Goal: Information Seeking & Learning: Find specific fact

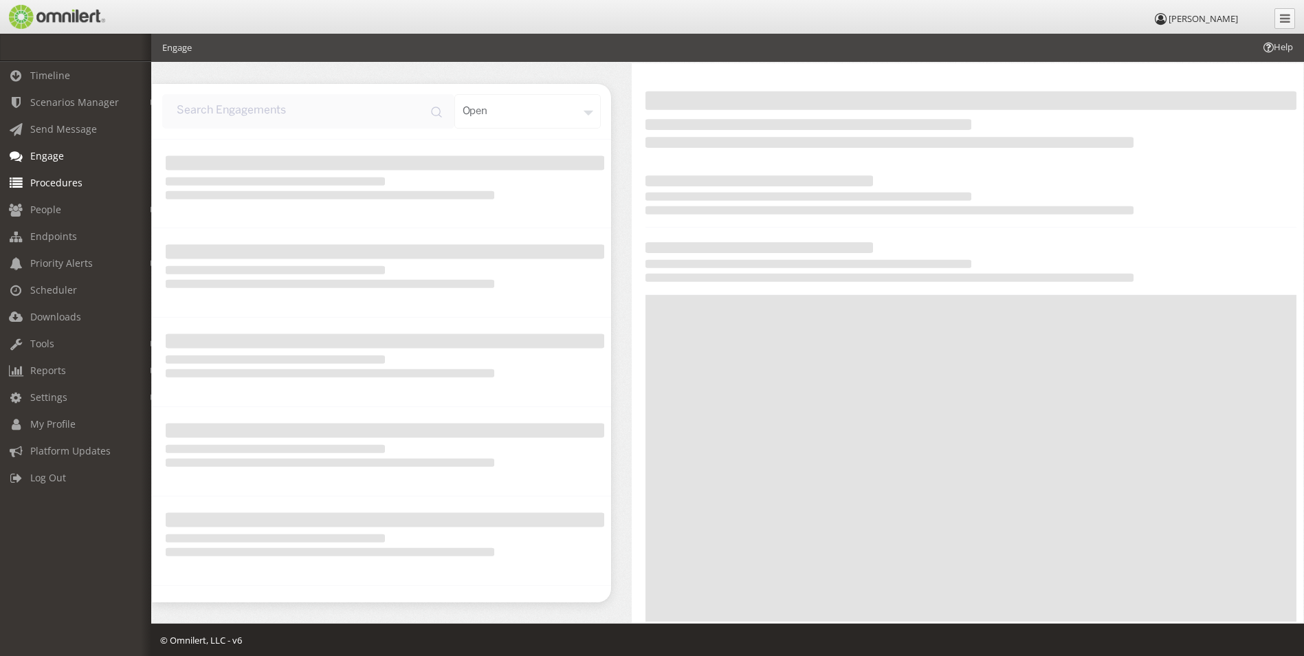
click at [43, 186] on span "Procedures" at bounding box center [56, 182] width 52 height 13
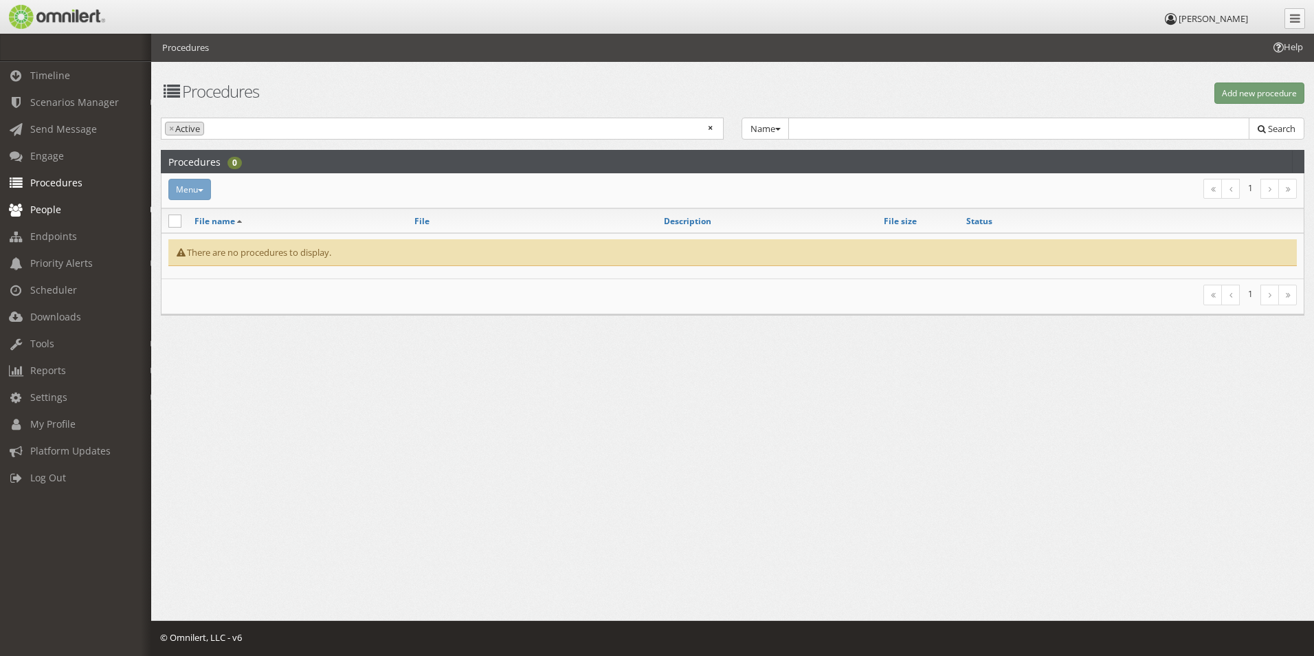
click at [43, 210] on span "People" at bounding box center [45, 209] width 31 height 13
click at [41, 239] on link "Subscribers" at bounding box center [82, 239] width 164 height 23
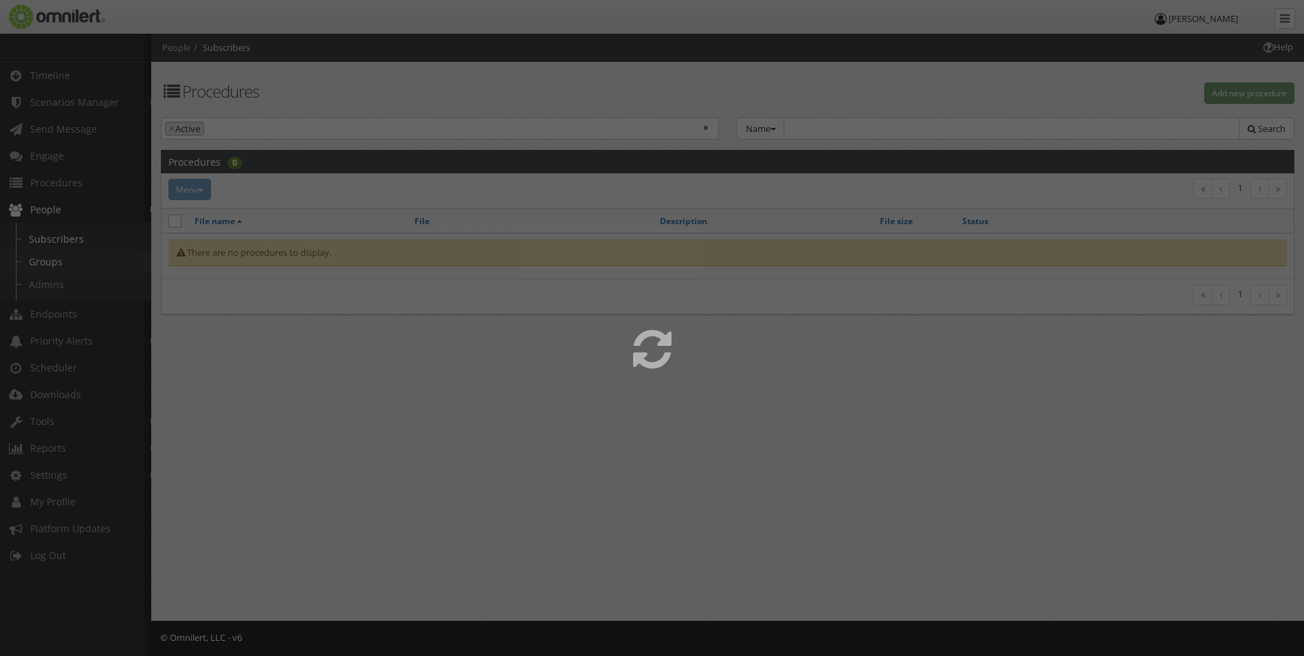
select select
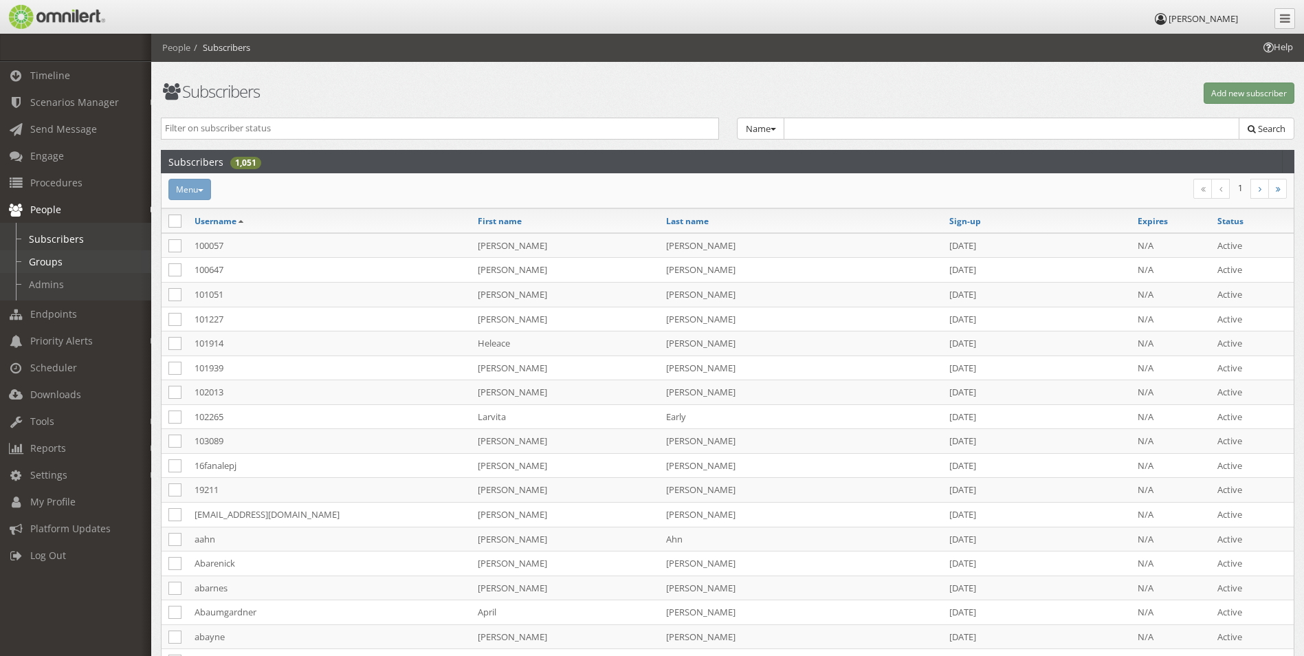
click at [44, 263] on link "Groups" at bounding box center [82, 261] width 164 height 23
select select
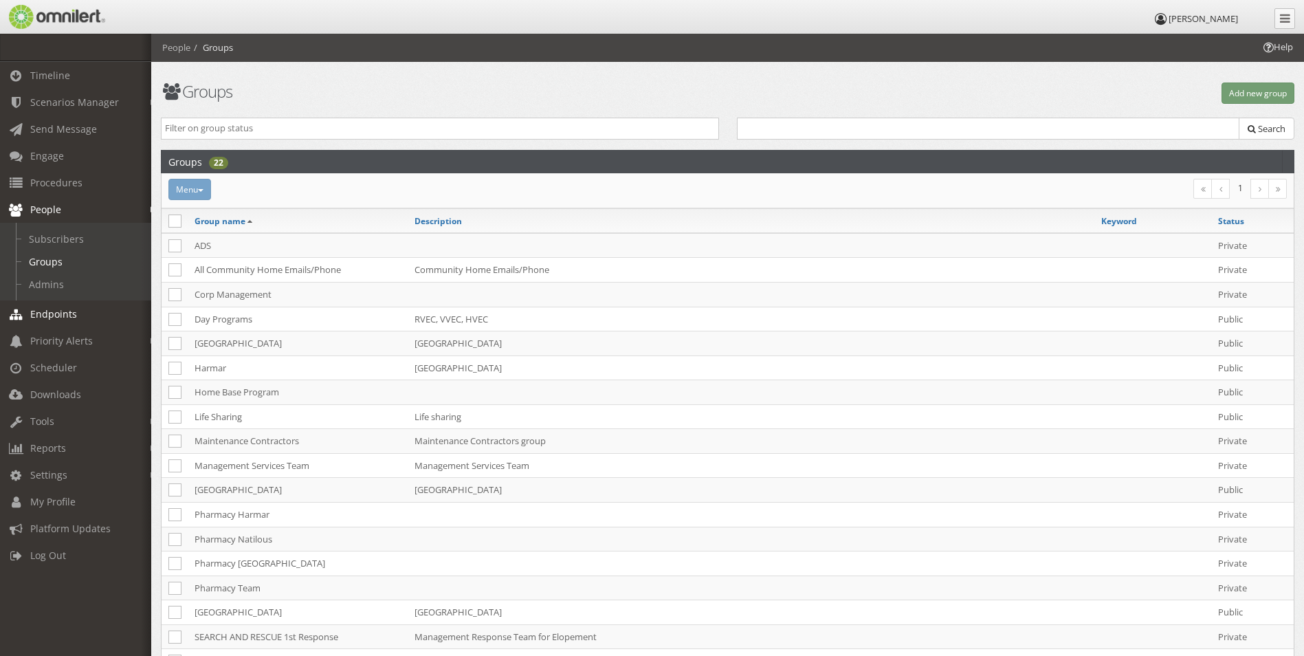
click at [41, 311] on span "Endpoints" at bounding box center [53, 313] width 47 height 13
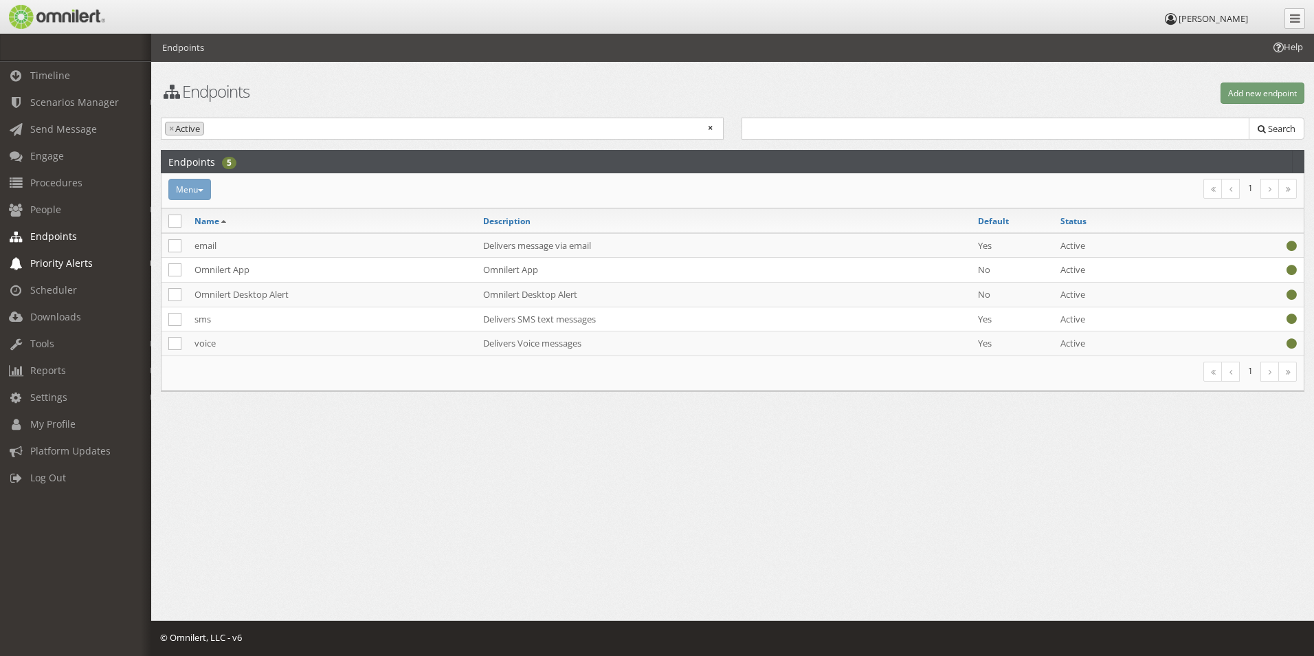
click at [52, 258] on span "Priority Alerts" at bounding box center [61, 262] width 63 height 13
click at [56, 290] on link "Weather Alert" at bounding box center [82, 292] width 164 height 23
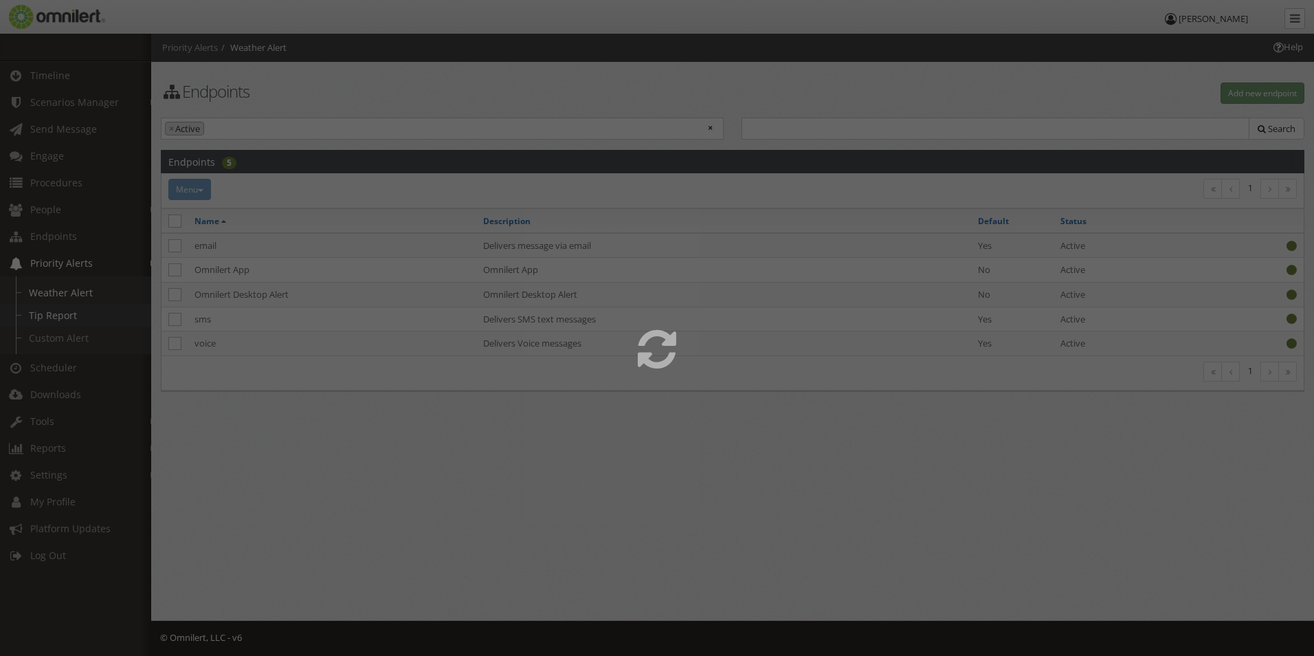
select select
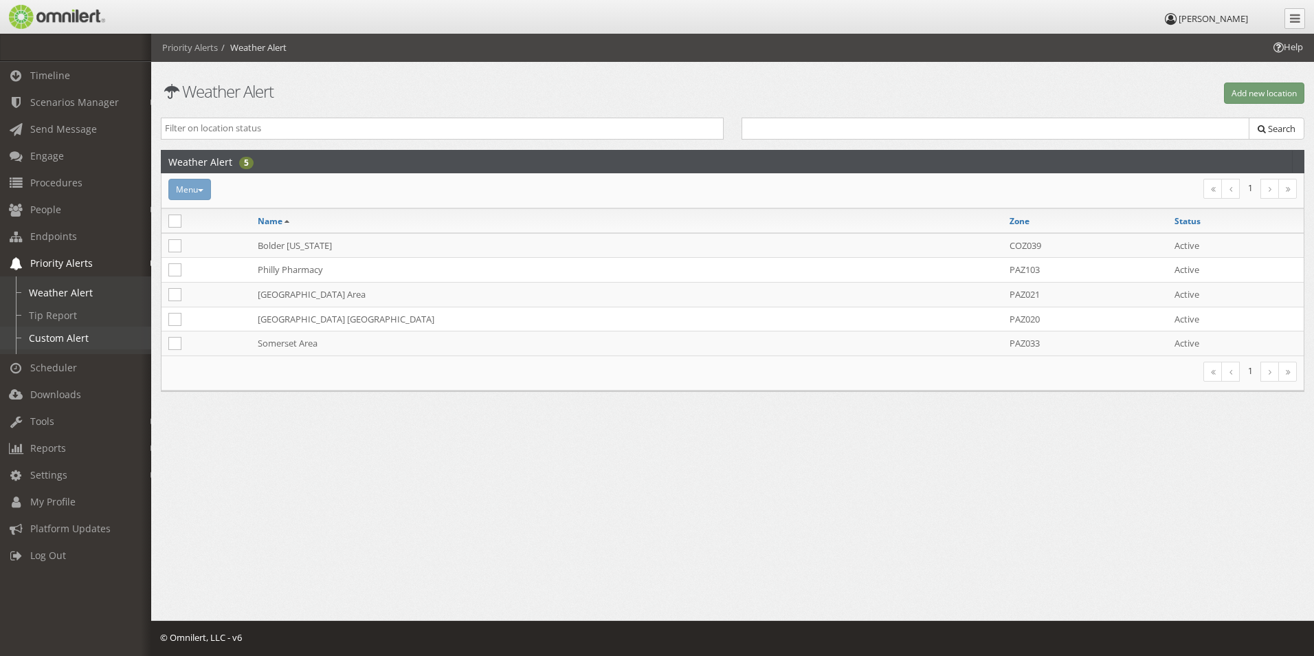
click at [55, 333] on link "Custom Alert" at bounding box center [82, 338] width 164 height 23
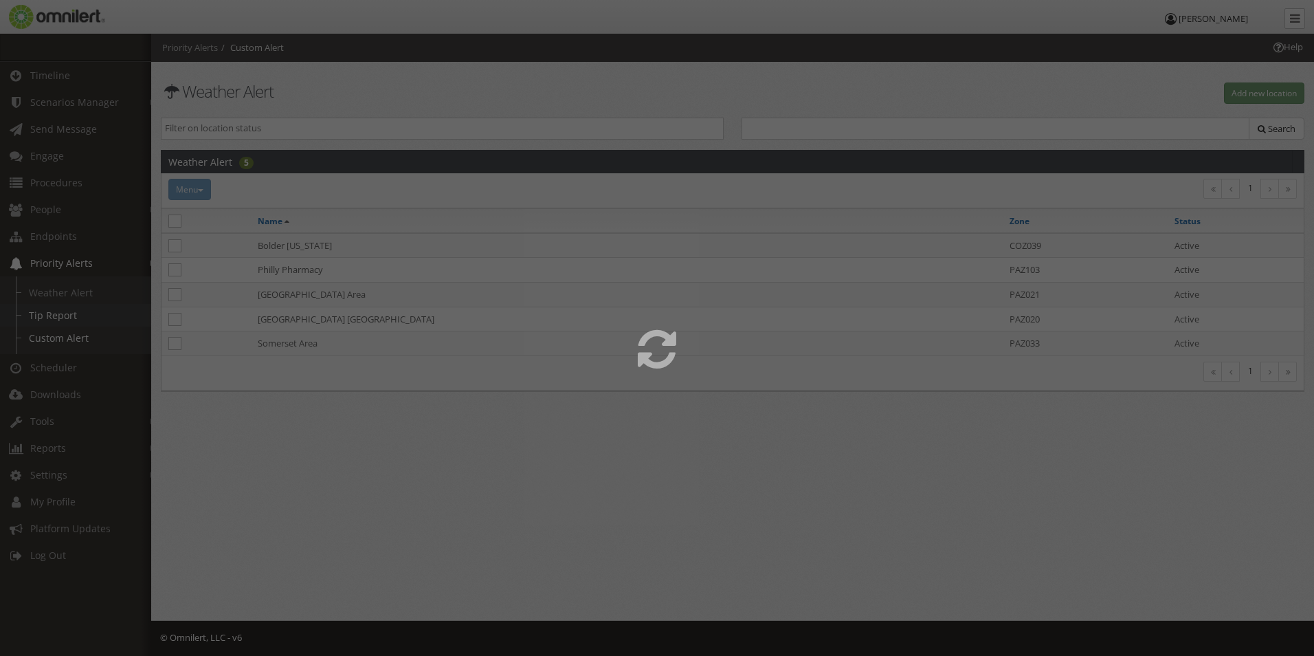
select select
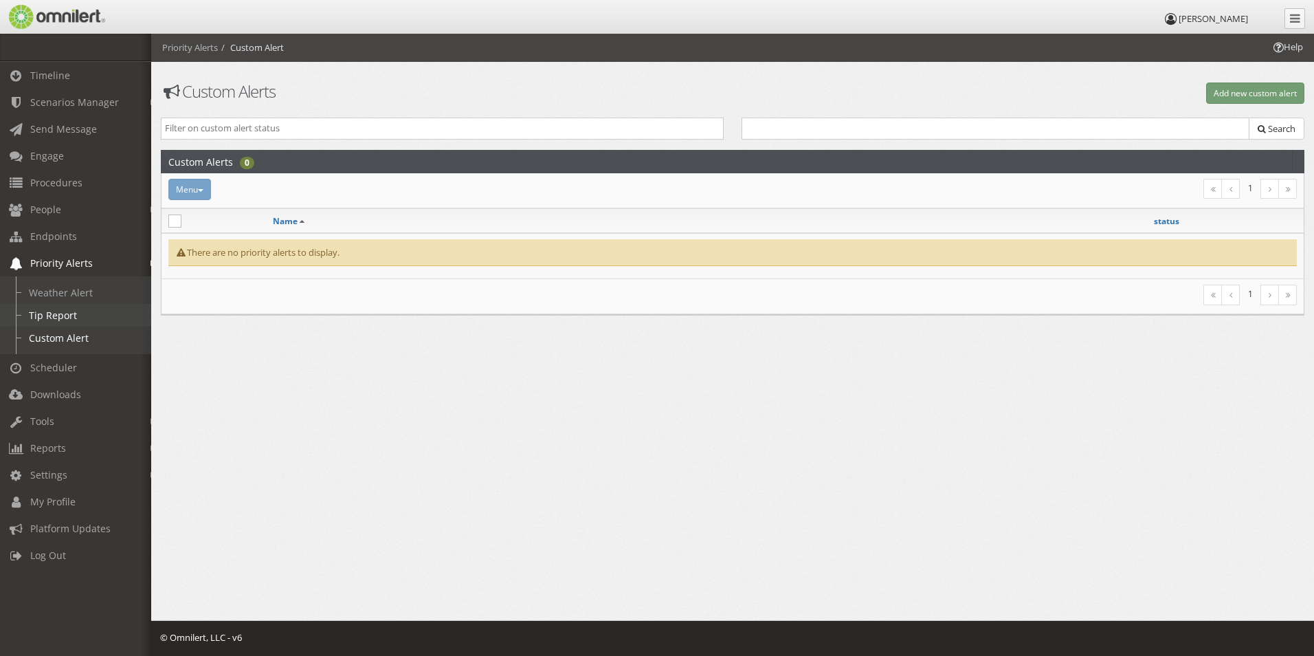
click at [58, 315] on link "Tip Report" at bounding box center [82, 315] width 164 height 23
select select
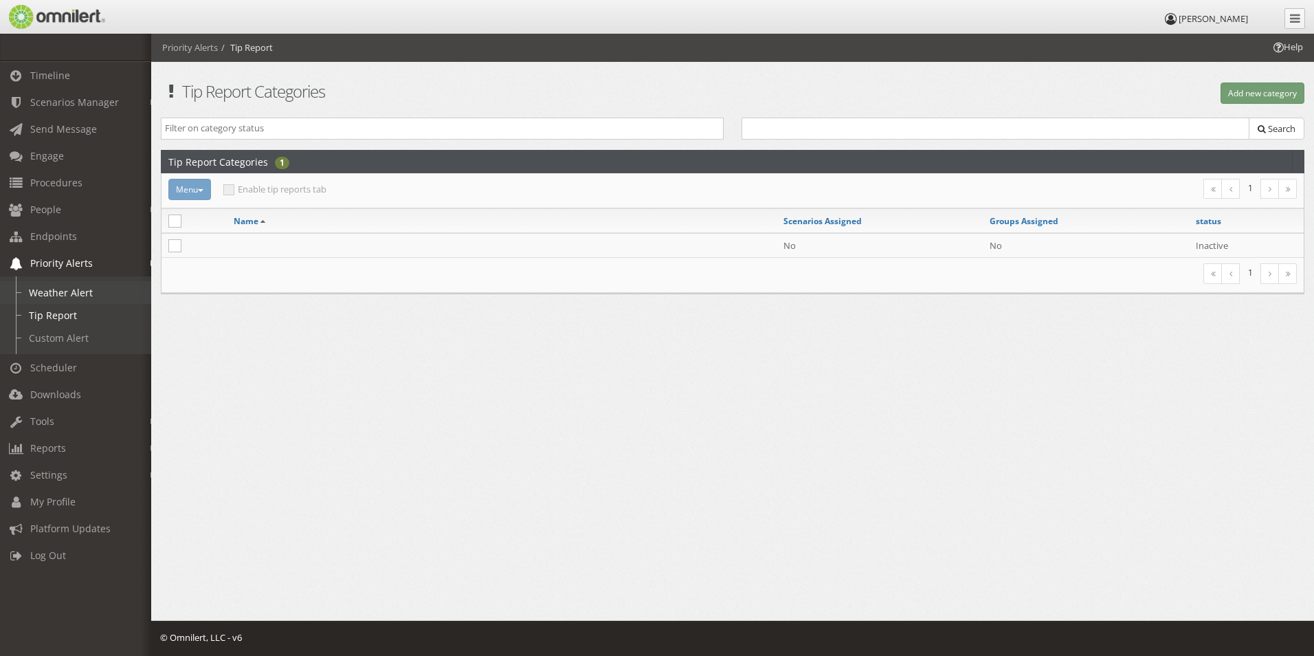
click at [64, 296] on link "Weather Alert" at bounding box center [82, 292] width 164 height 23
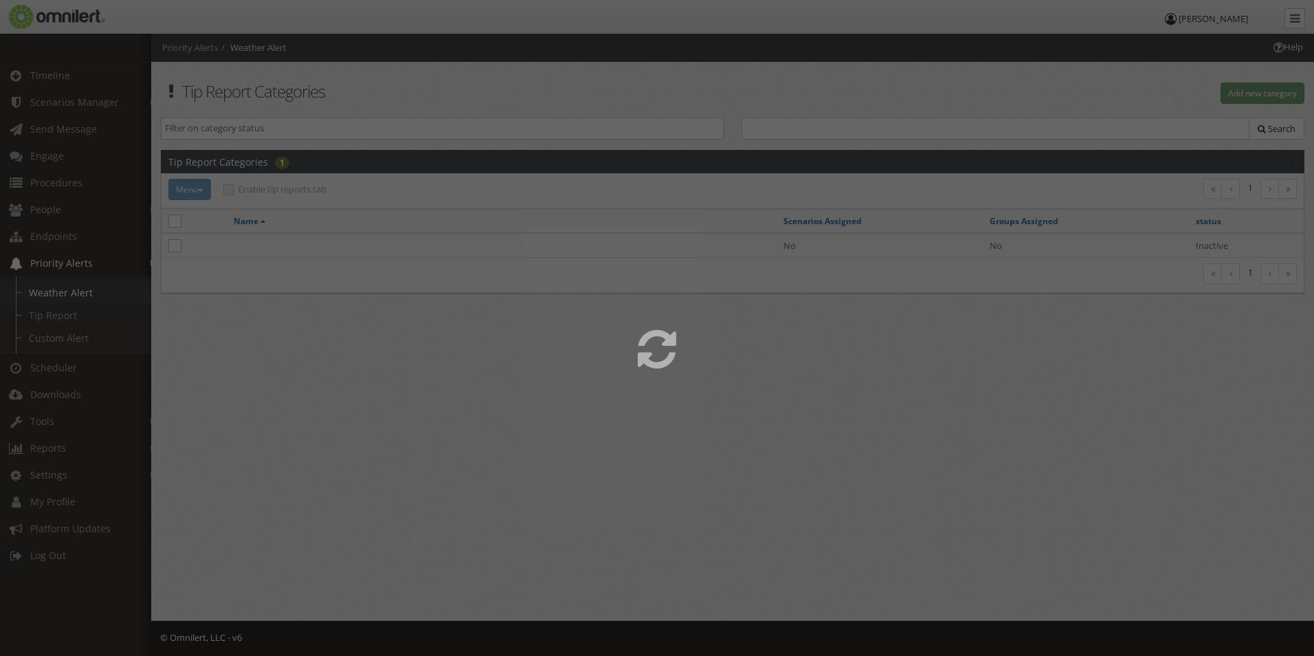
select select
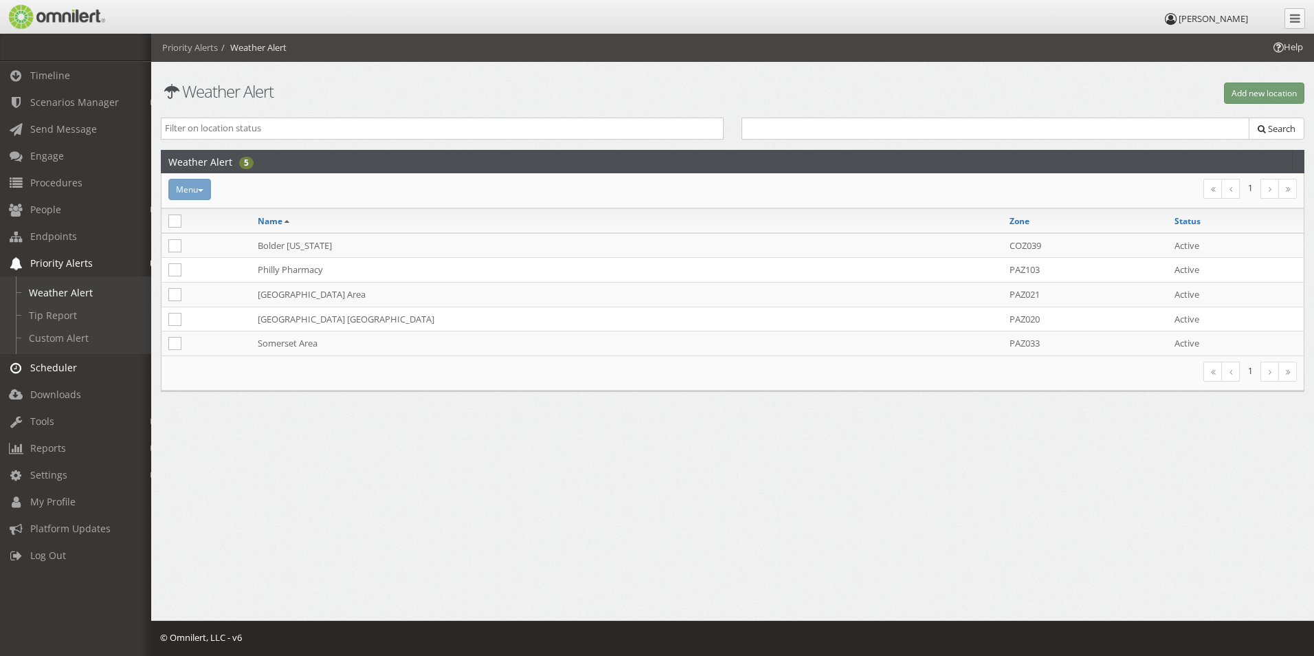
click at [36, 367] on span "Scheduler" at bounding box center [53, 367] width 47 height 13
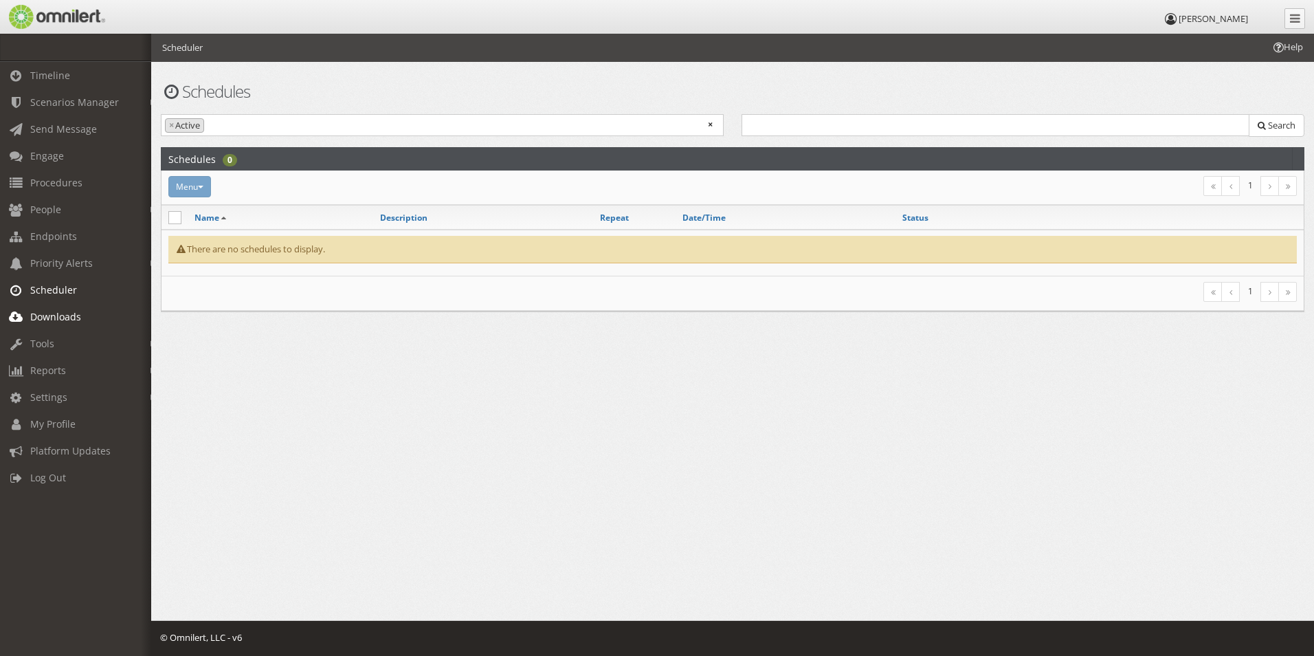
click at [60, 312] on span "Downloads" at bounding box center [55, 316] width 51 height 13
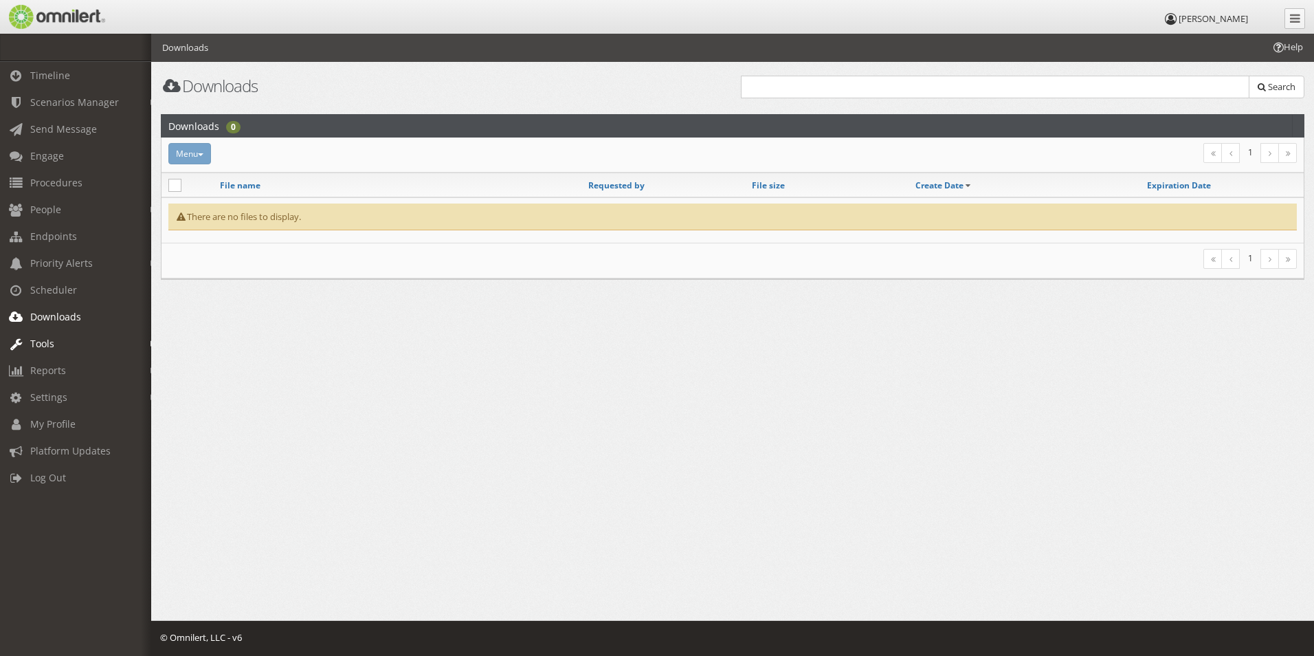
click at [53, 340] on span "Tools" at bounding box center [42, 343] width 24 height 13
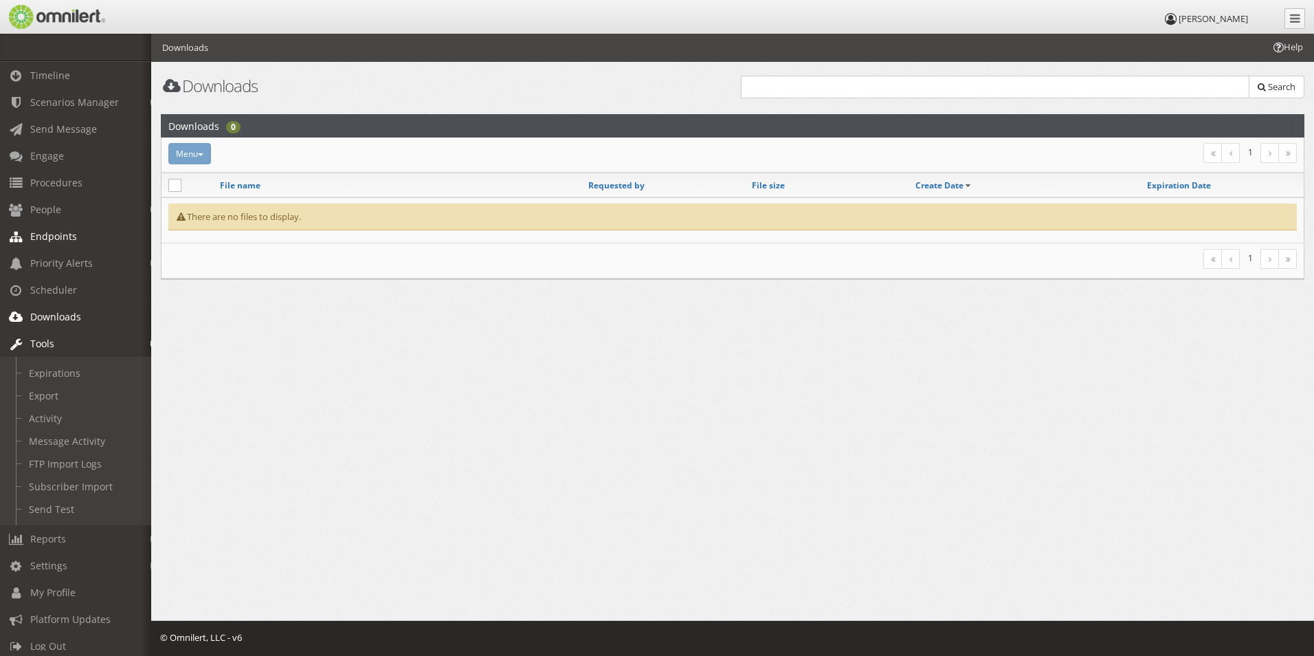
click at [49, 241] on span "Endpoints" at bounding box center [53, 236] width 47 height 13
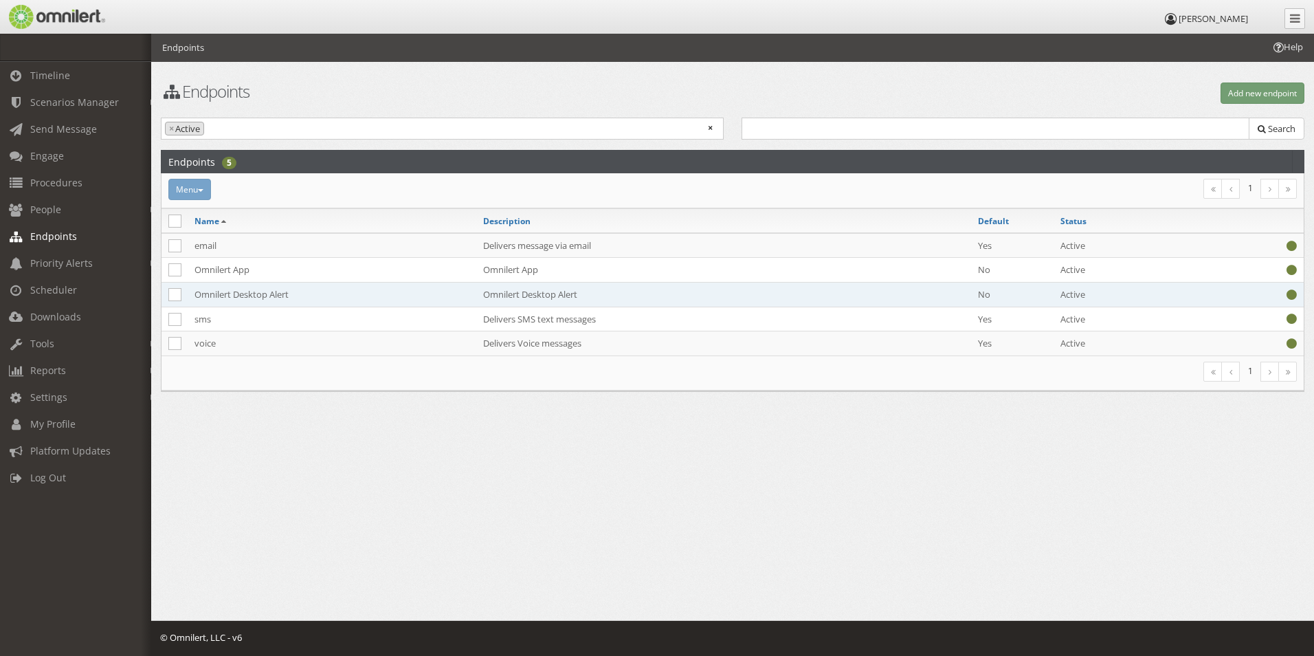
click at [253, 297] on td "Omnilert Desktop Alert" at bounding box center [332, 294] width 289 height 25
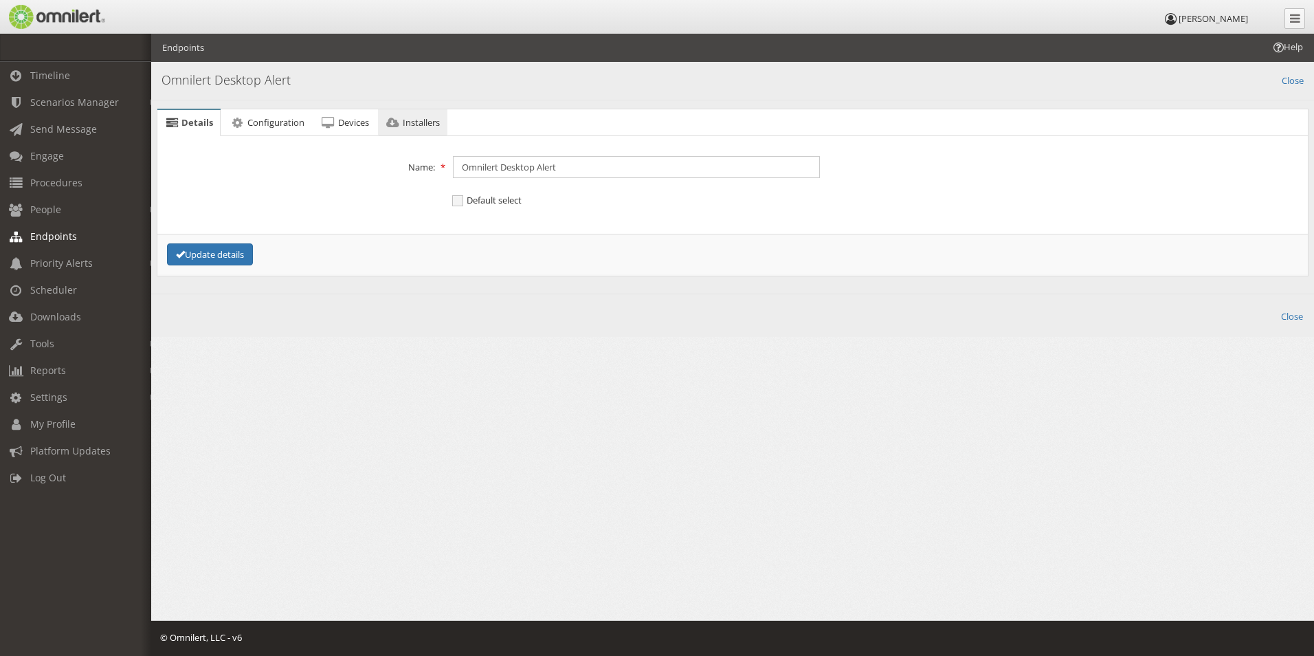
click at [397, 115] on link "Installers" at bounding box center [412, 122] width 69 height 27
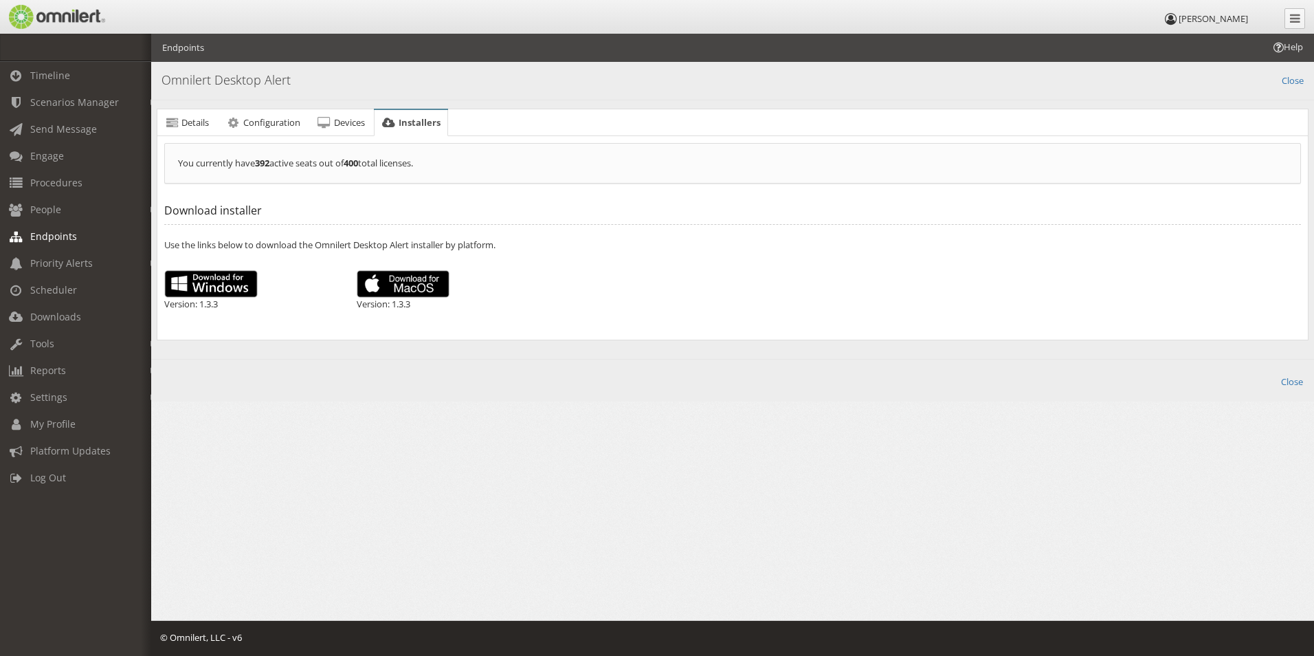
click at [208, 280] on img at bounding box center [210, 283] width 93 height 27
drag, startPoint x: 342, startPoint y: 120, endPoint x: 335, endPoint y: 120, distance: 7.6
click at [342, 120] on span "Devices" at bounding box center [349, 122] width 31 height 12
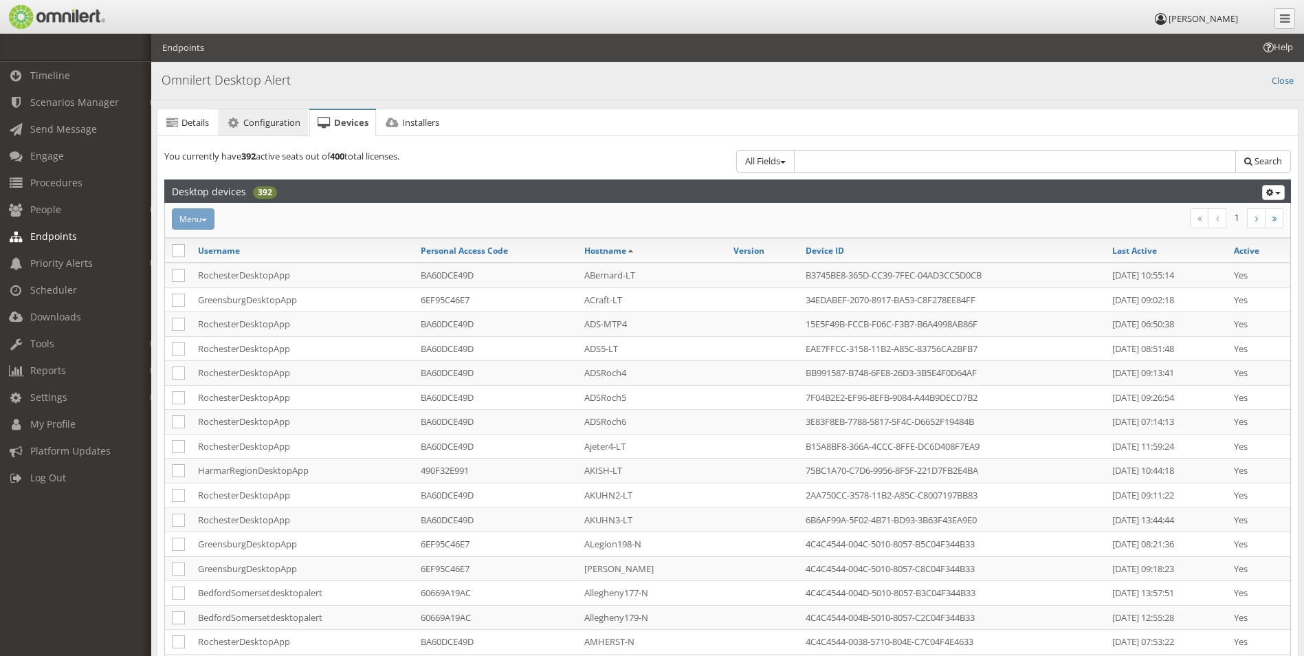
click at [272, 120] on span "Configuration" at bounding box center [271, 122] width 57 height 12
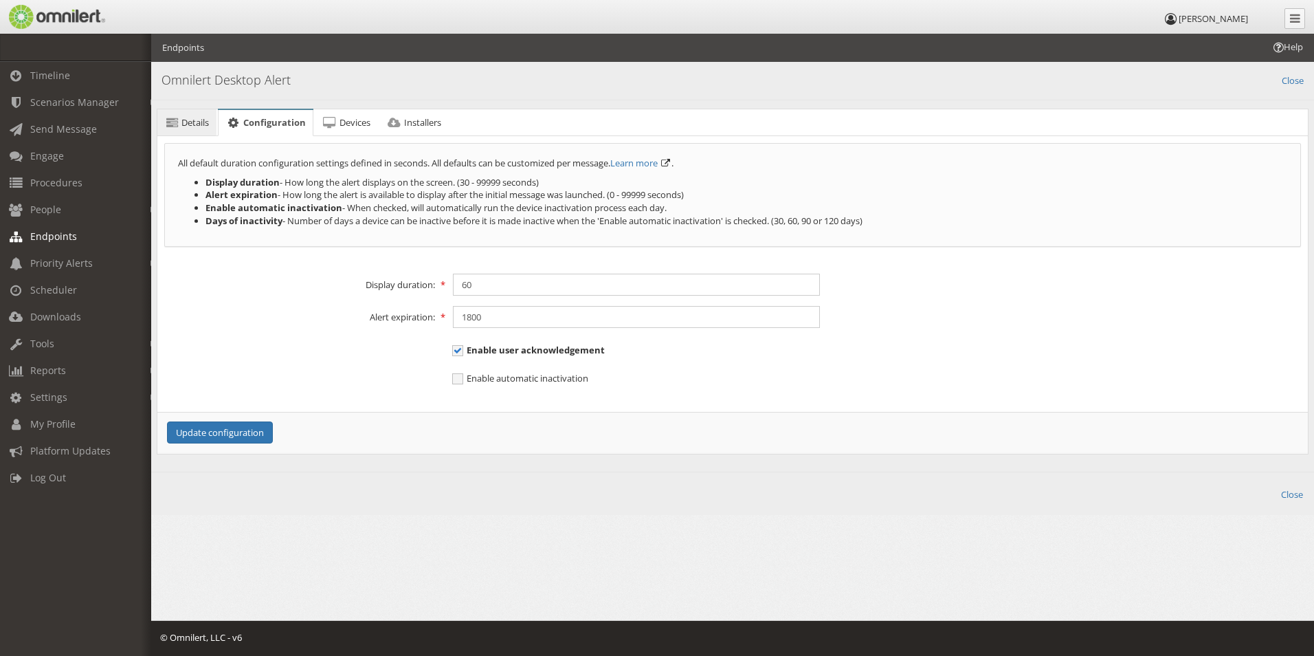
click at [197, 126] on span "Details" at bounding box center [194, 122] width 27 height 12
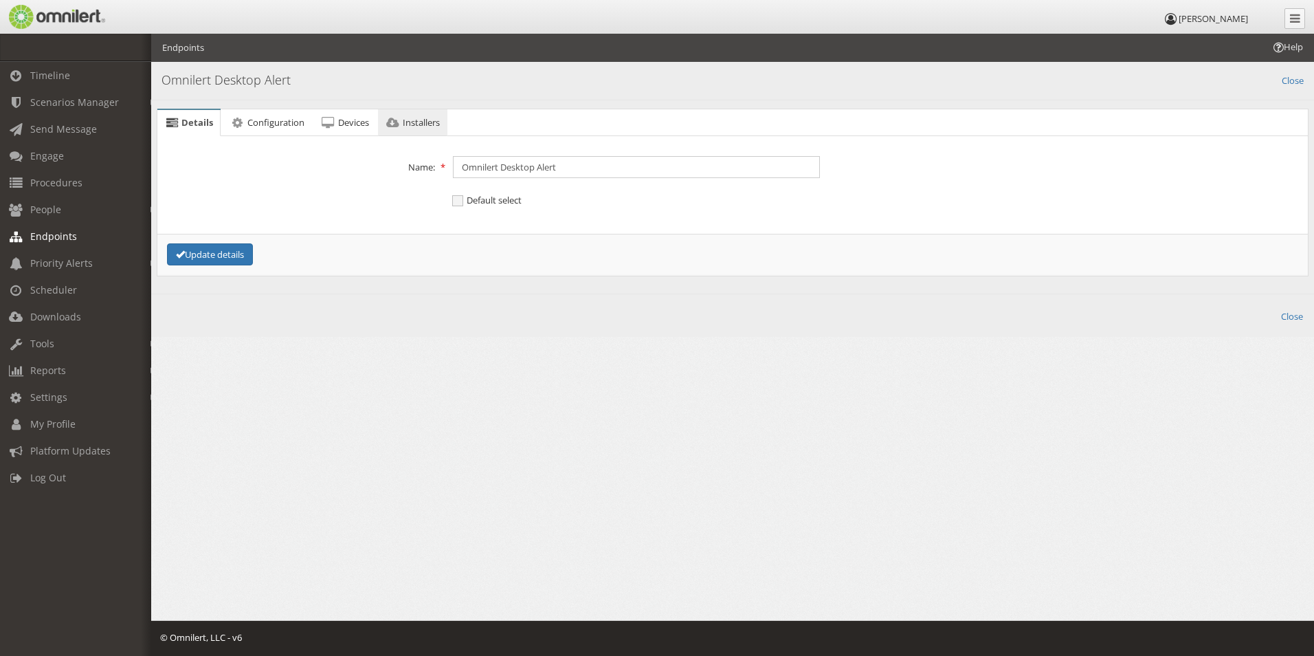
click at [423, 121] on span "Installers" at bounding box center [421, 122] width 37 height 12
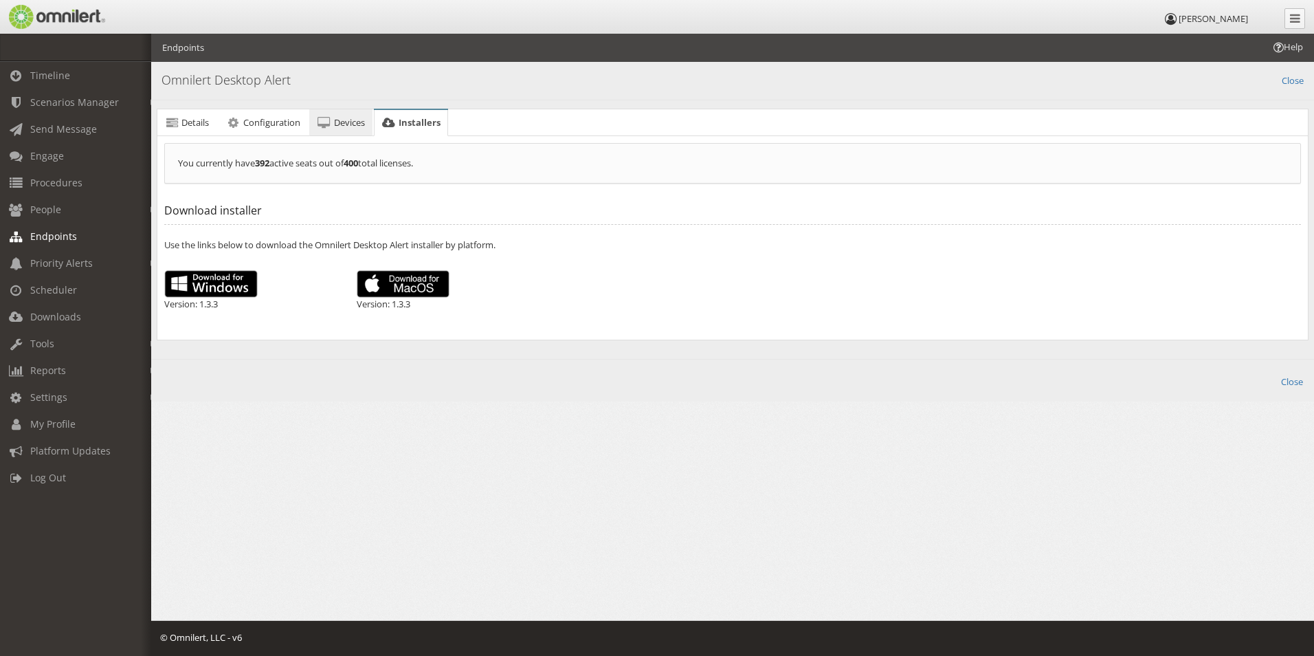
click at [333, 124] on link "Devices" at bounding box center [340, 122] width 63 height 27
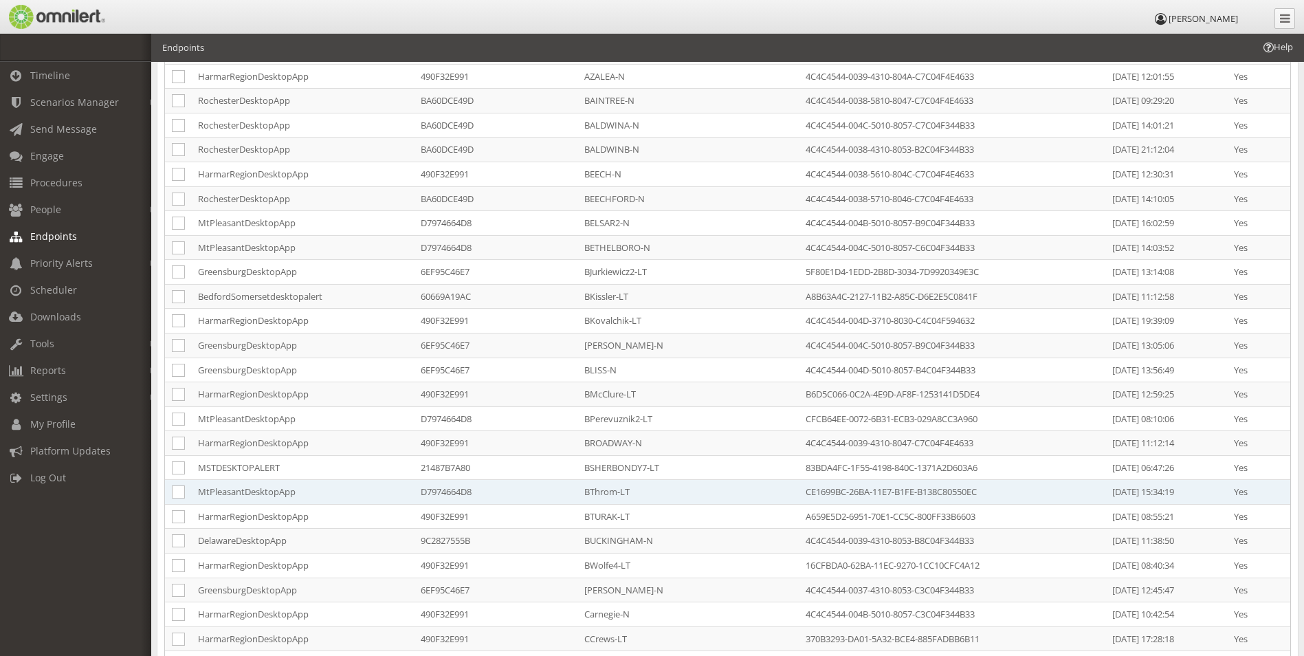
scroll to position [716, 0]
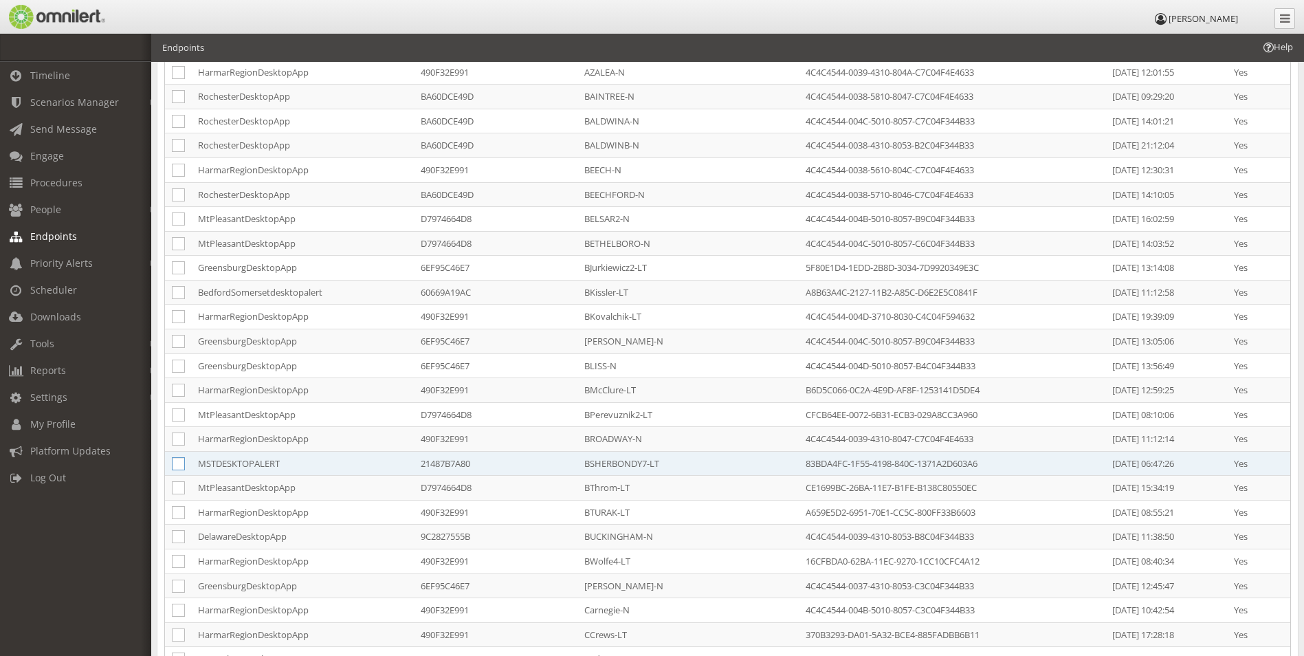
click at [176, 467] on icon at bounding box center [178, 463] width 13 height 13
checkbox input "true"
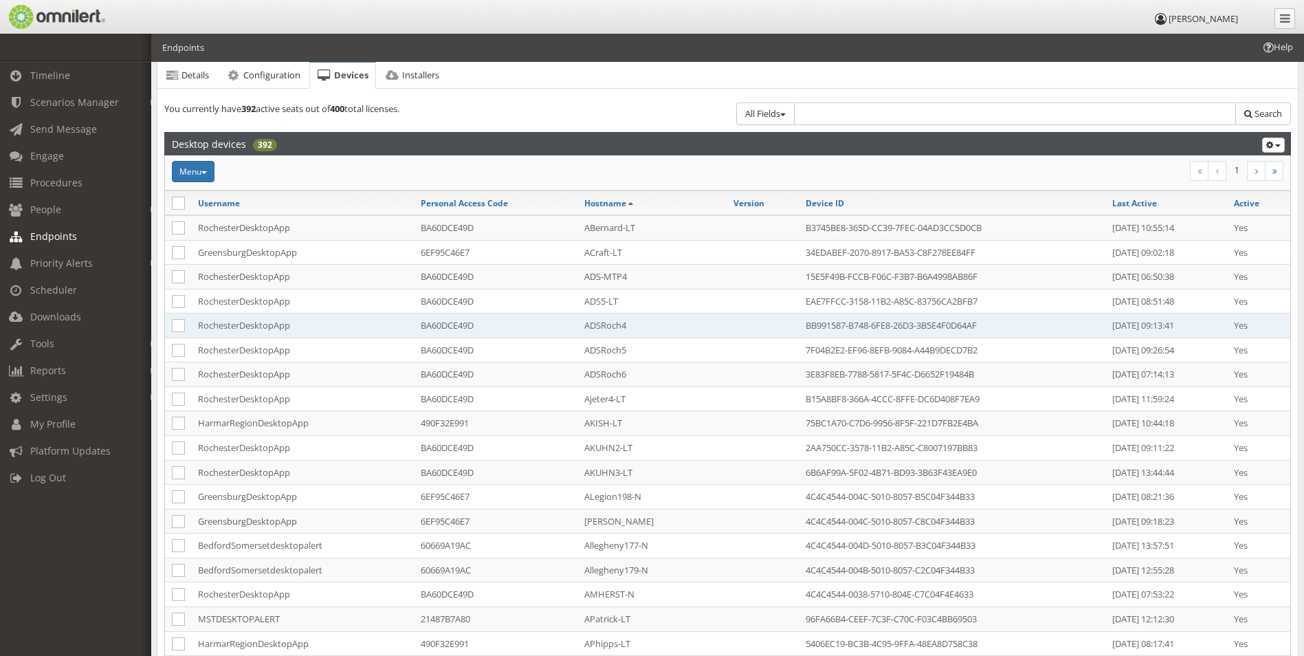
scroll to position [0, 0]
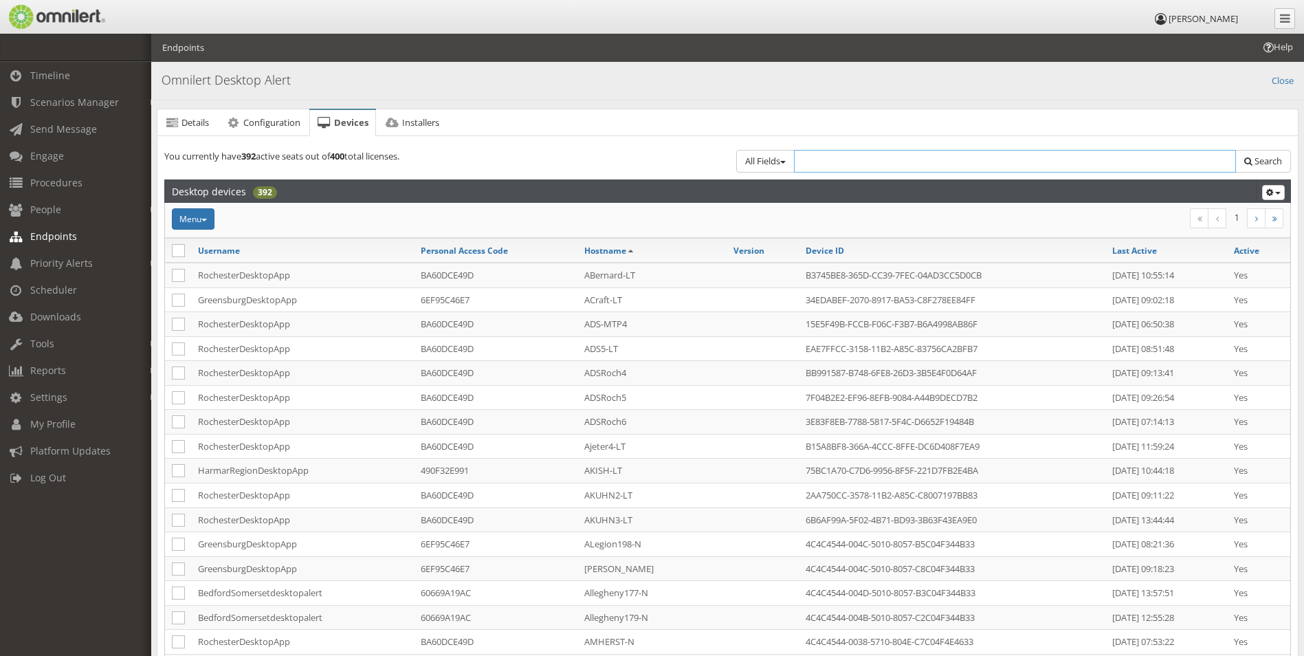
click at [845, 165] on input "text" at bounding box center [1015, 161] width 443 height 23
type input "haw"
click at [1257, 161] on span "Search" at bounding box center [1268, 161] width 27 height 12
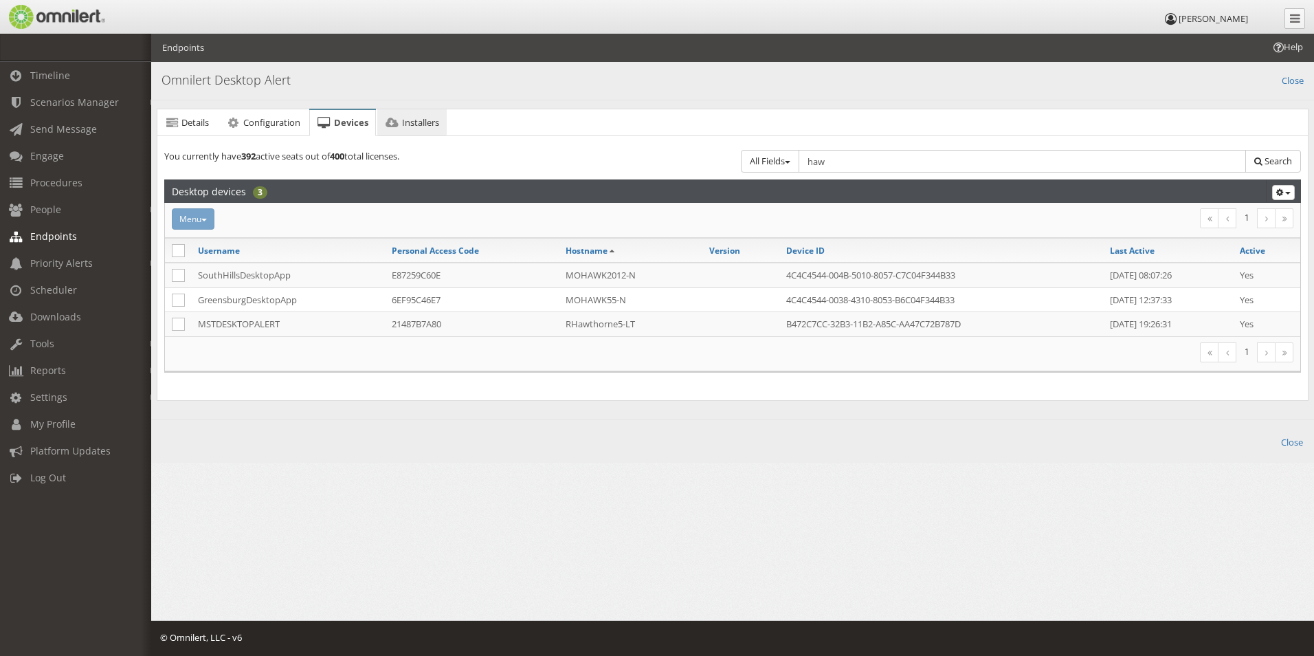
click at [414, 126] on span "Installers" at bounding box center [420, 122] width 37 height 12
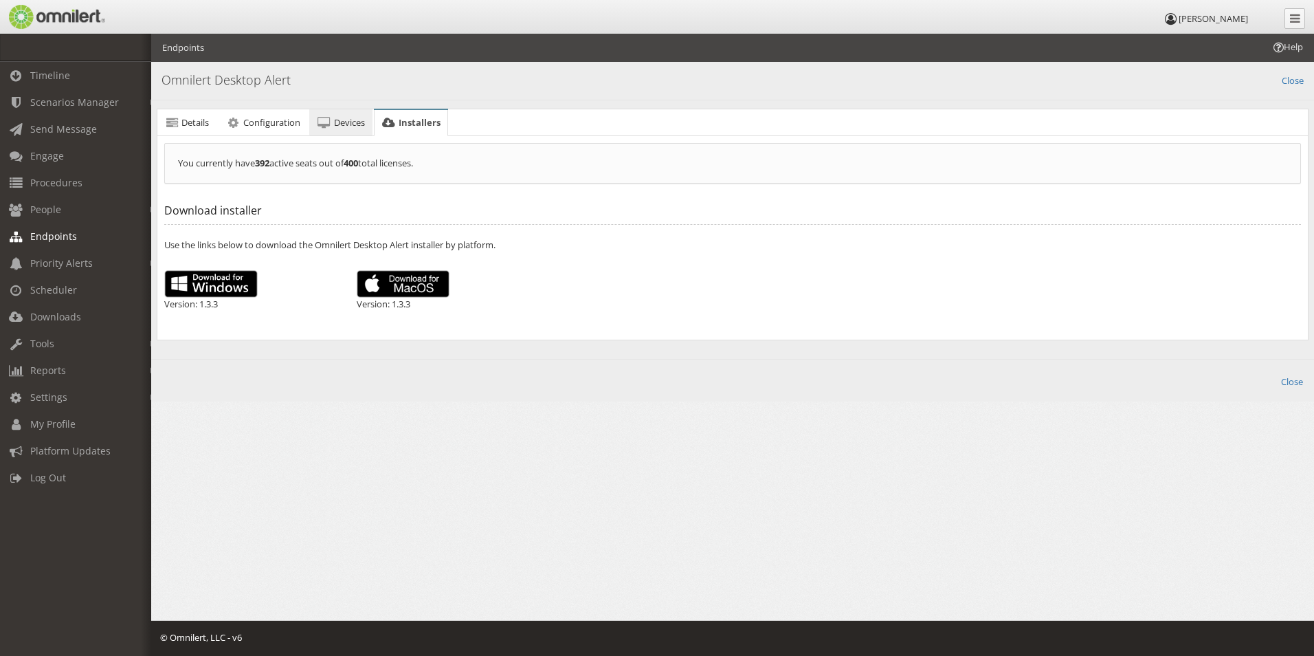
click at [357, 121] on span "Devices" at bounding box center [349, 122] width 31 height 12
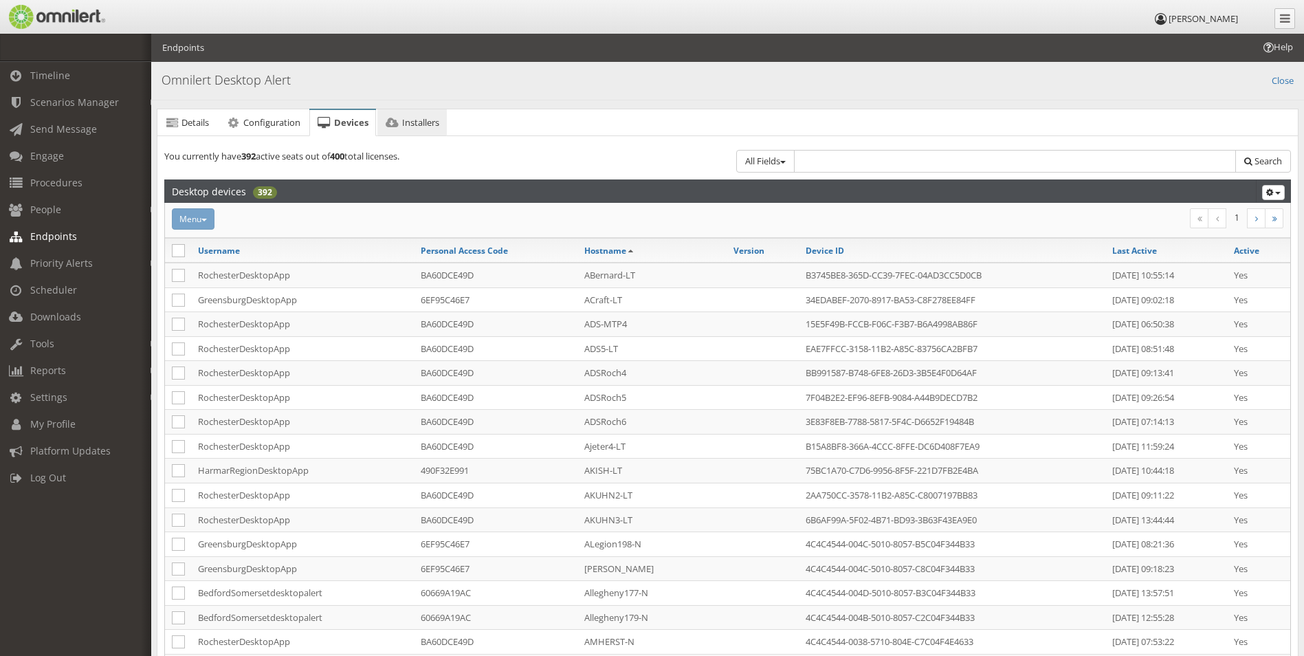
click at [404, 124] on span "Installers" at bounding box center [420, 122] width 37 height 12
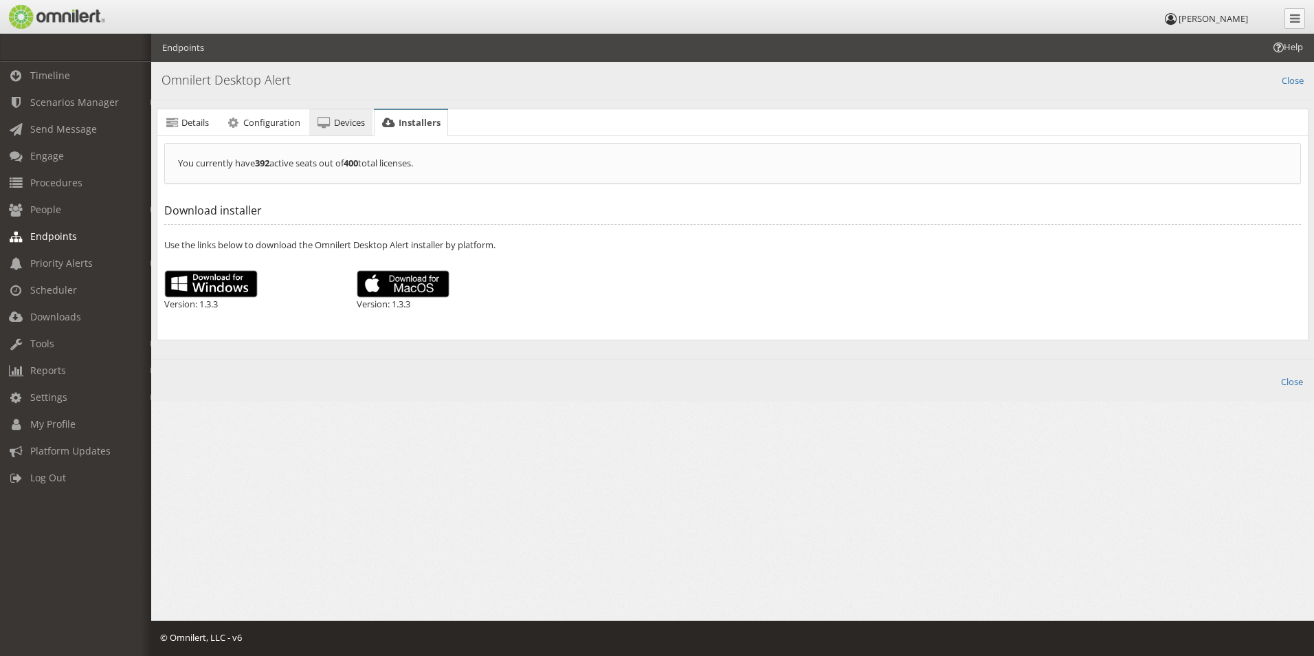
click at [346, 123] on span "Devices" at bounding box center [349, 122] width 31 height 12
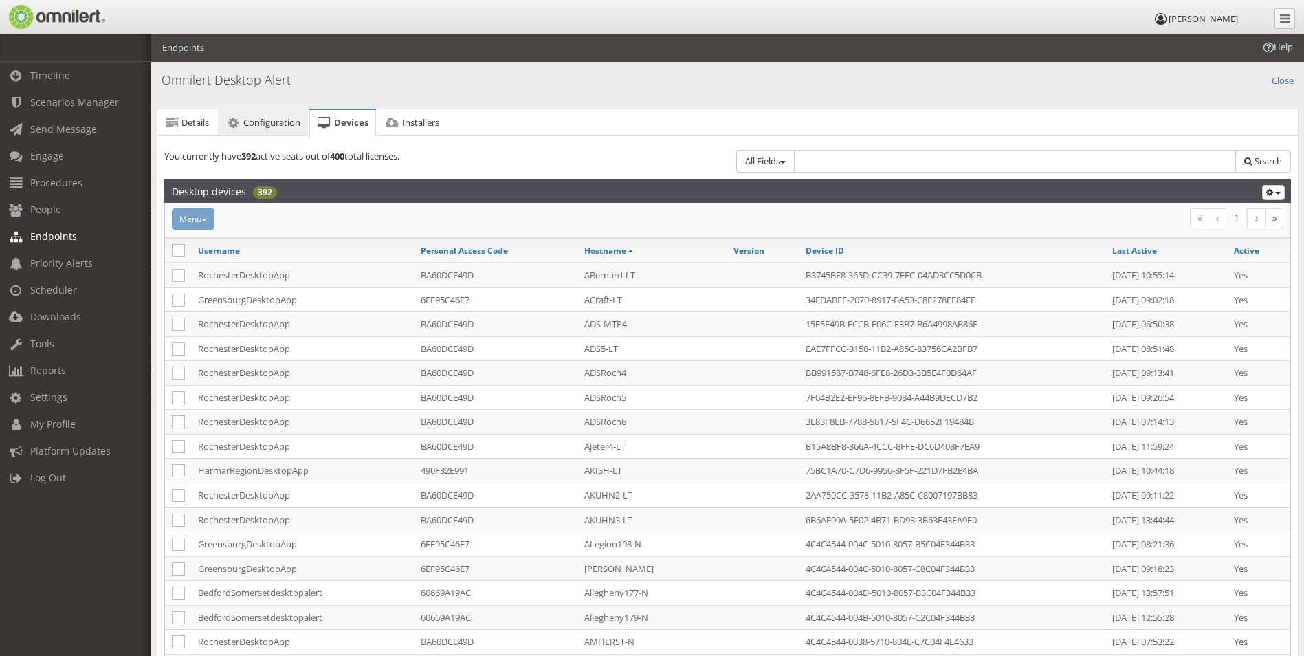
click at [268, 123] on span "Configuration" at bounding box center [271, 122] width 57 height 12
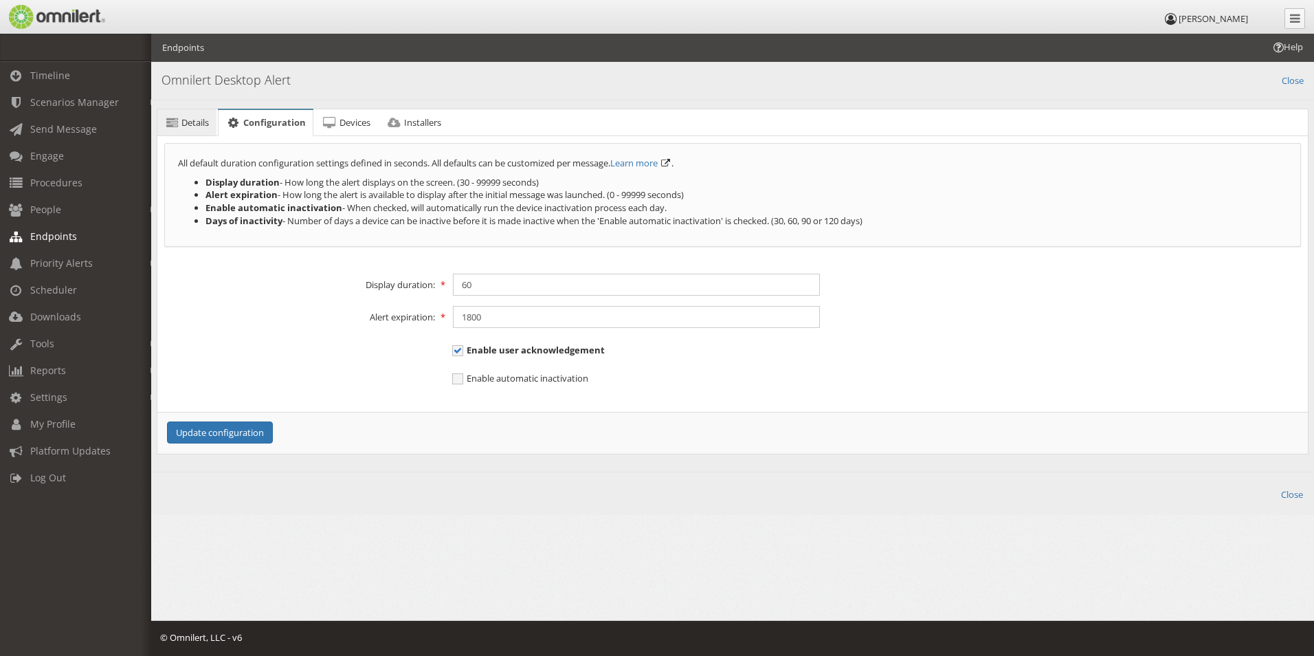
click at [196, 128] on span "Details" at bounding box center [194, 122] width 27 height 12
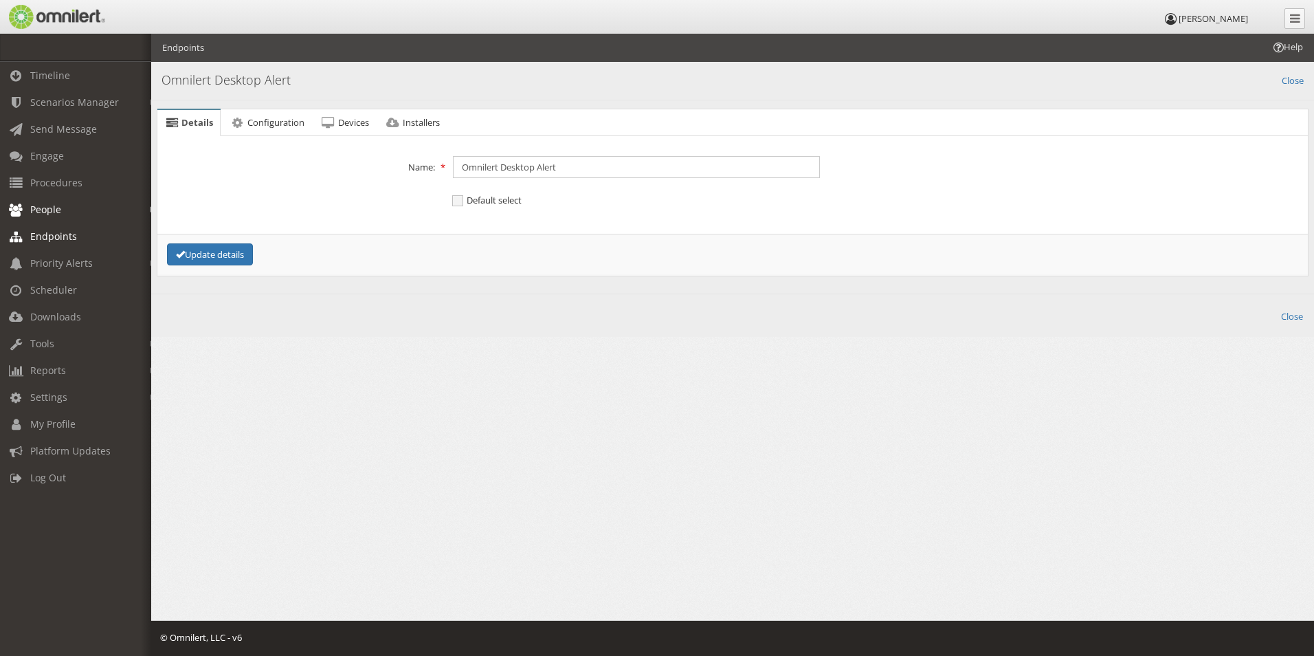
click at [52, 214] on span "People" at bounding box center [45, 209] width 31 height 13
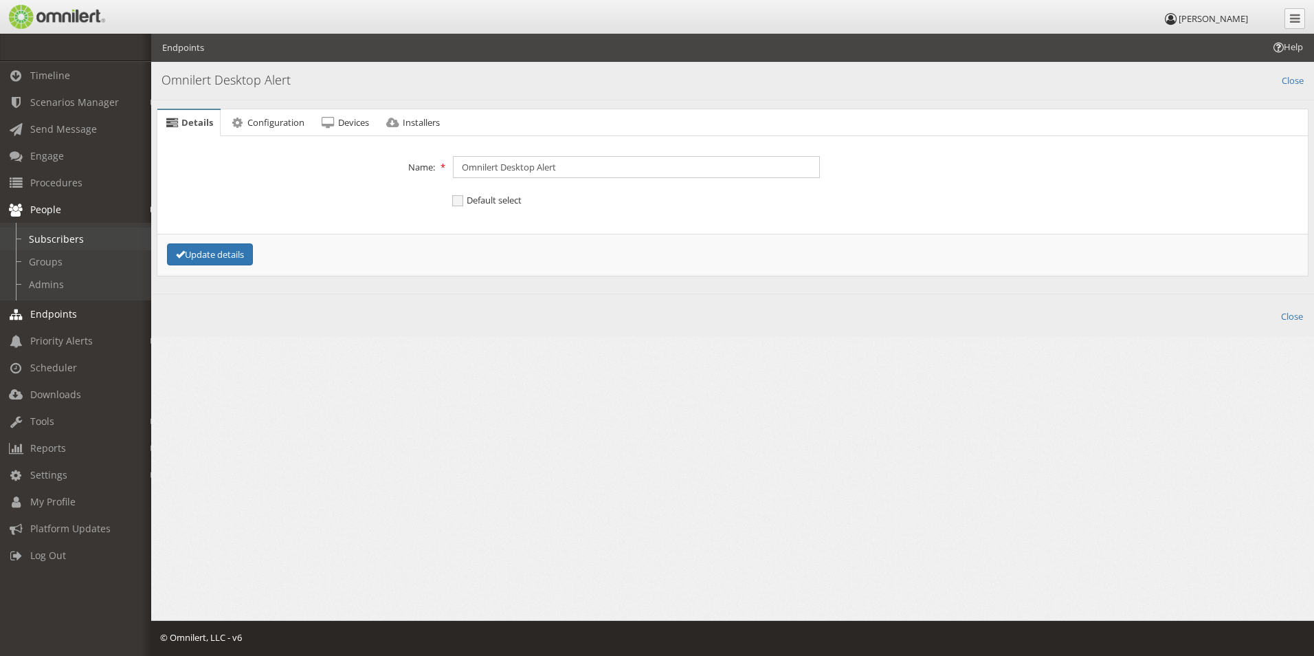
click at [55, 239] on link "Subscribers" at bounding box center [82, 239] width 164 height 23
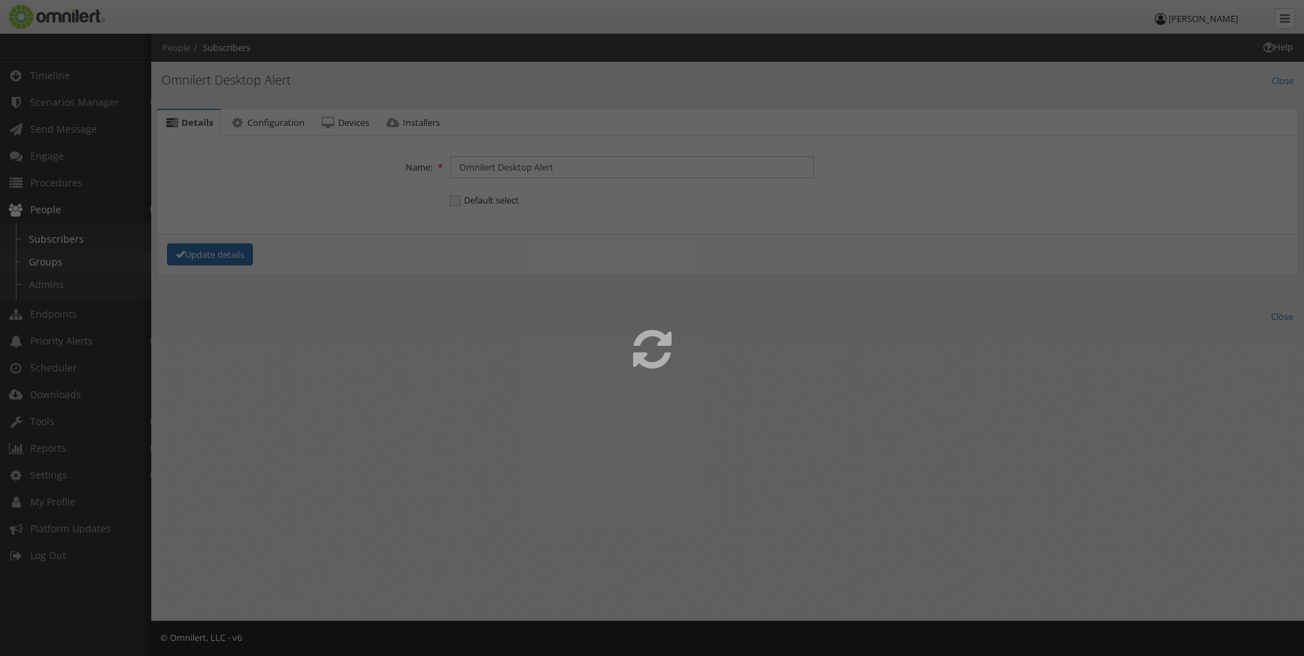
select select
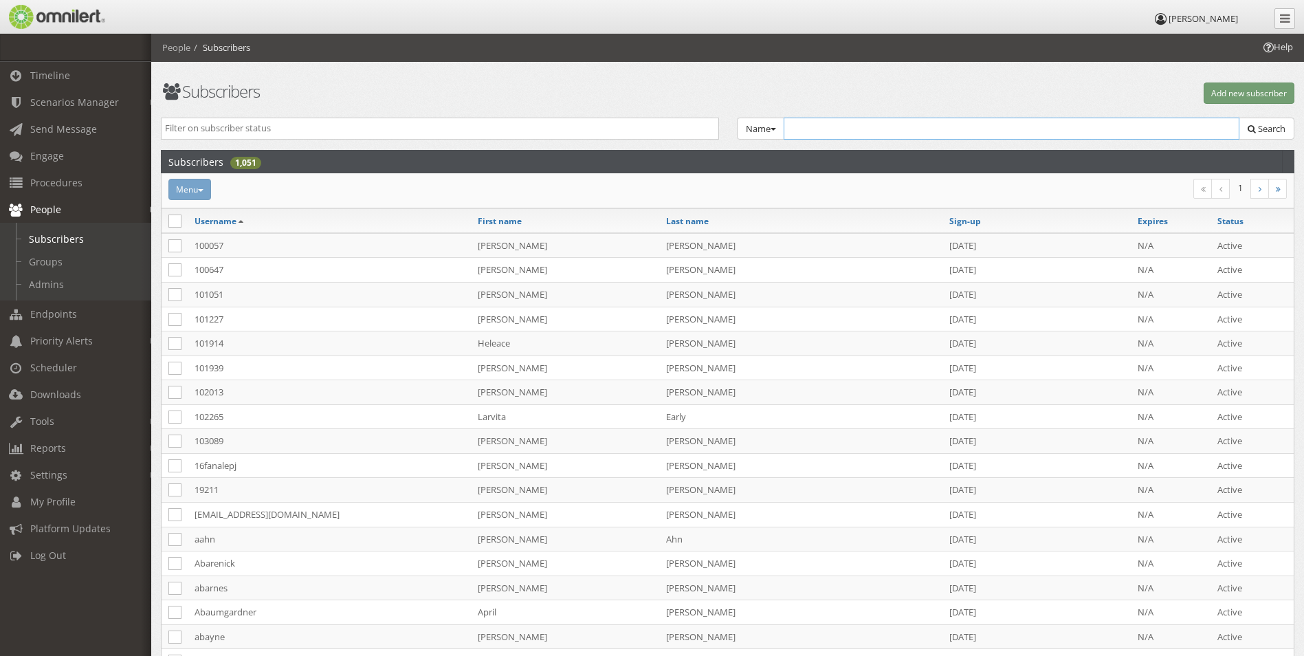
click at [847, 133] on input "text" at bounding box center [1012, 129] width 456 height 22
type input "haw"
click at [1252, 126] on icon "search" at bounding box center [1252, 128] width 8 height 9
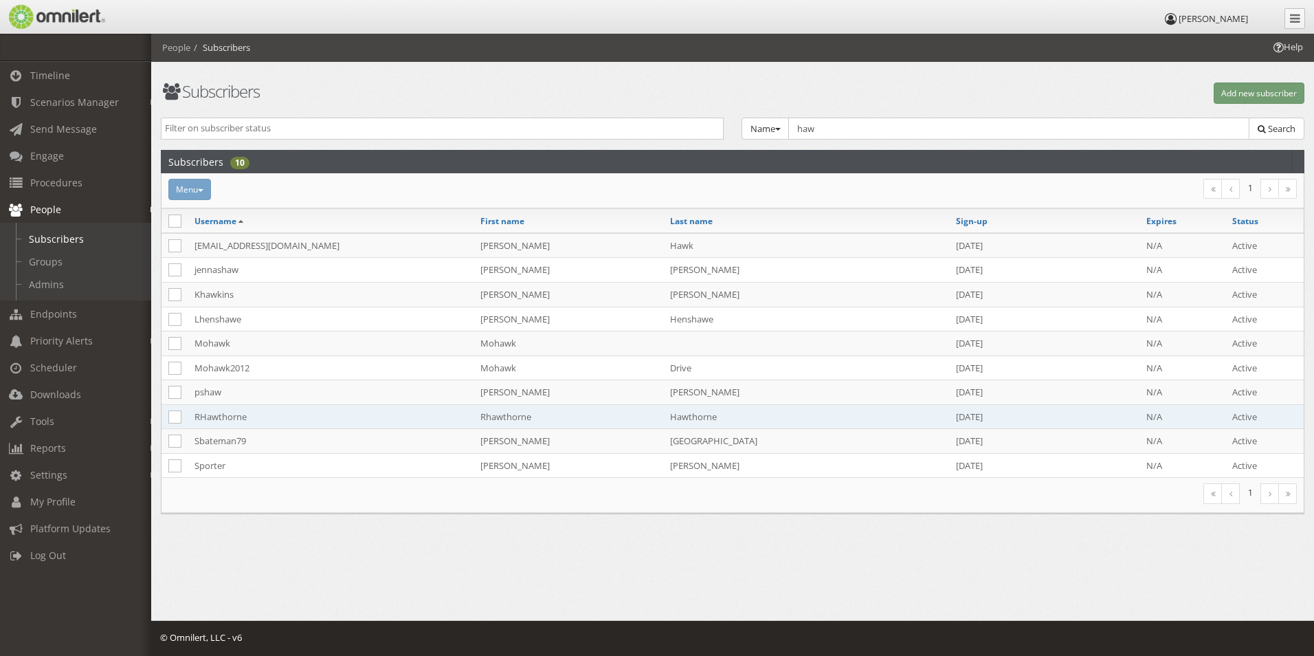
click at [307, 421] on td "RHawthorne" at bounding box center [331, 416] width 286 height 25
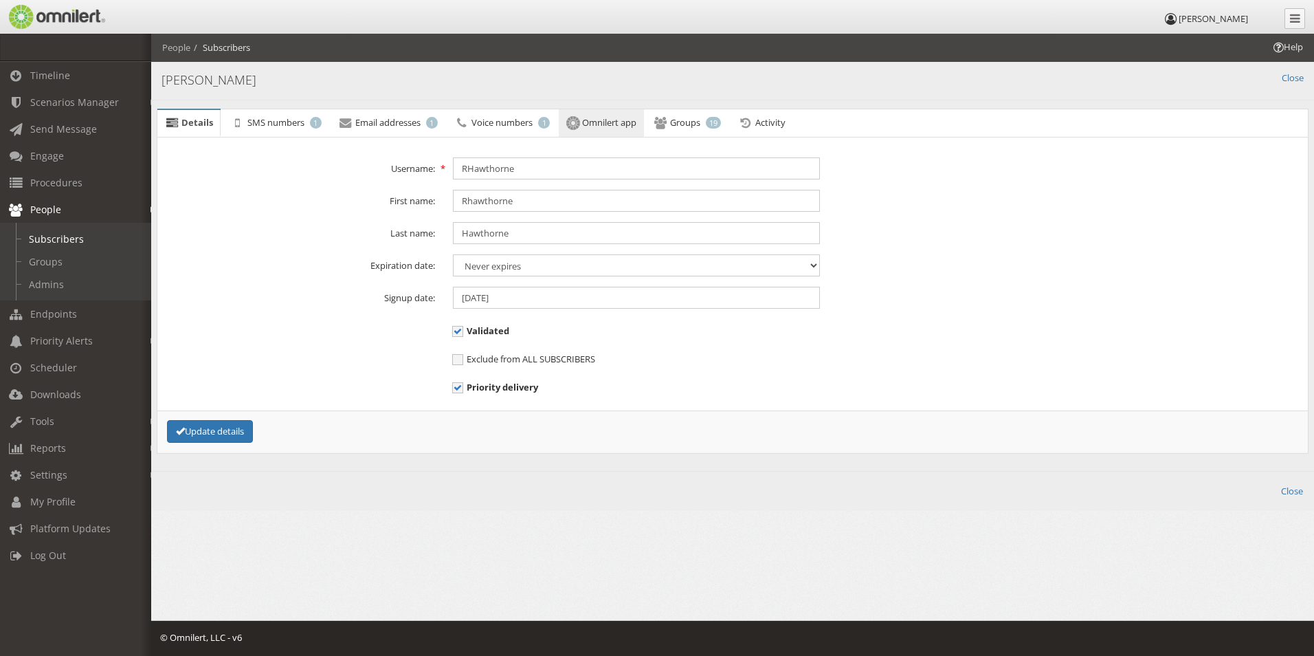
click at [598, 122] on span "Omnilert app" at bounding box center [609, 122] width 54 height 12
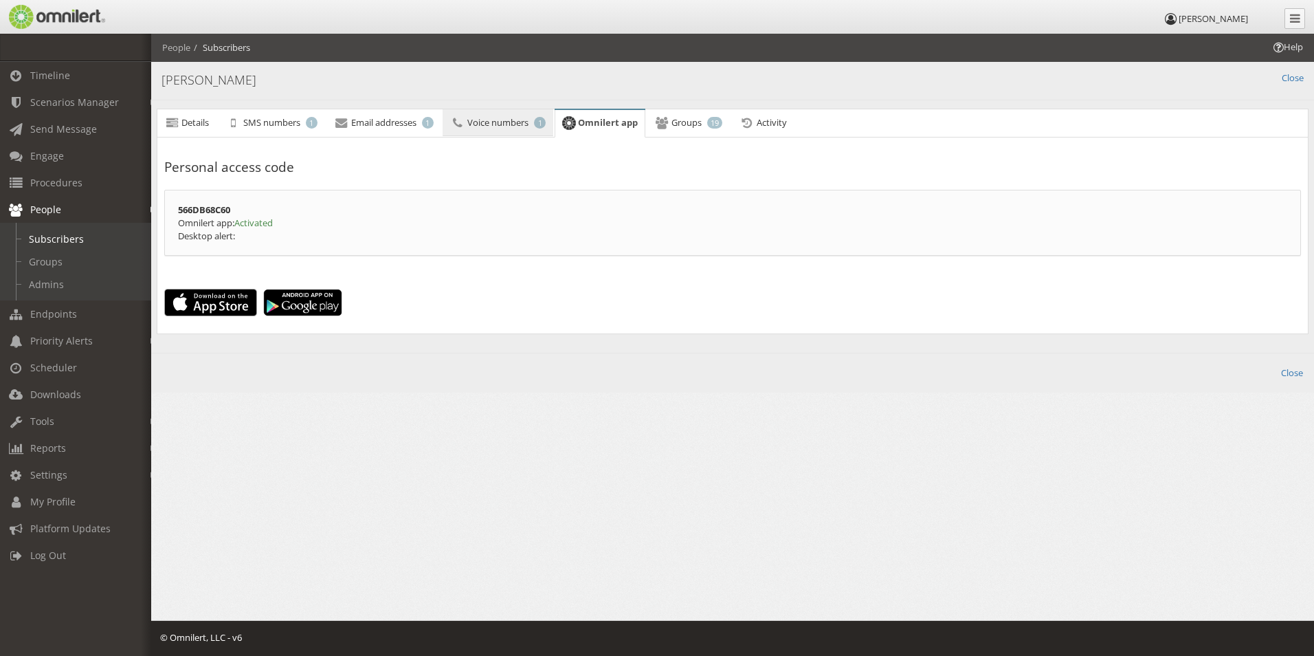
click at [516, 126] on span "Voice numbers" at bounding box center [497, 122] width 61 height 12
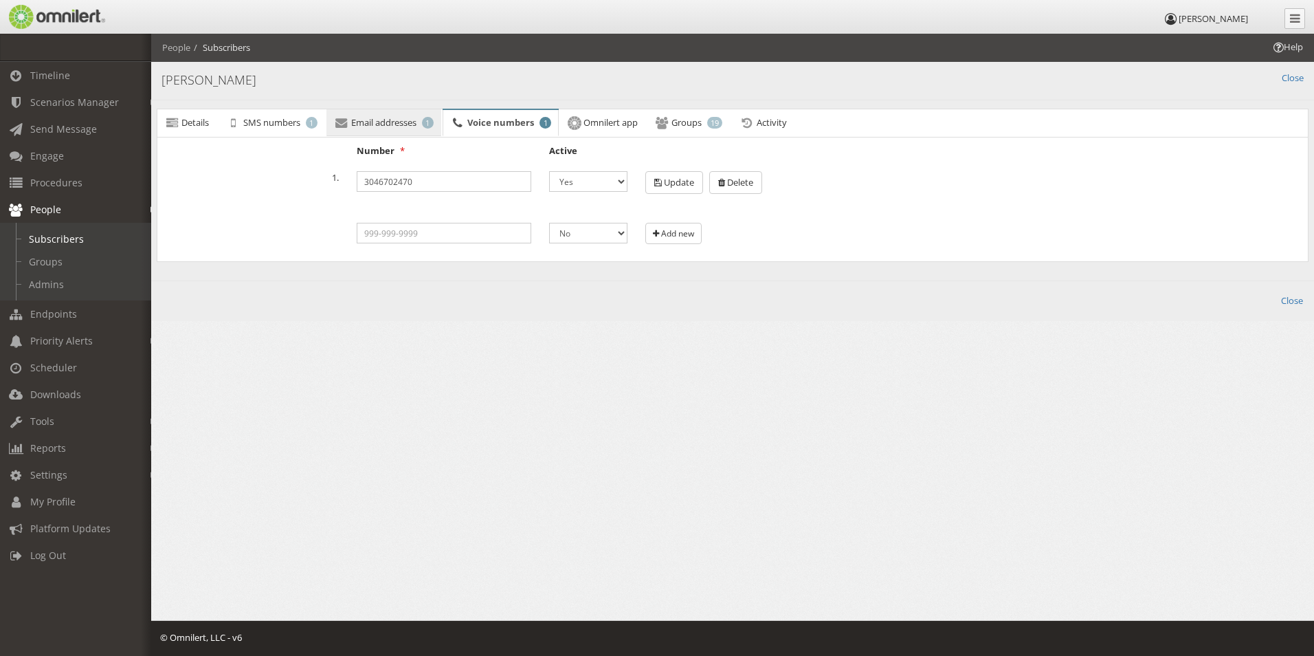
click at [399, 122] on span "Email addresses" at bounding box center [383, 122] width 65 height 12
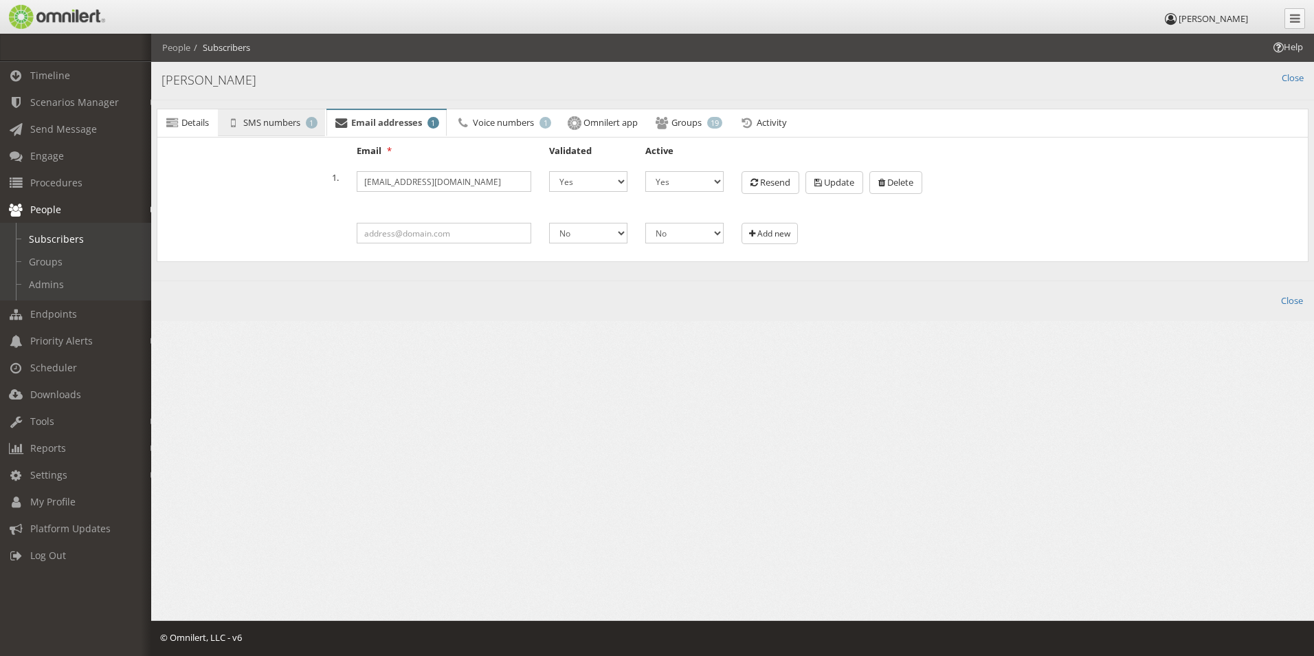
click at [297, 122] on span "SMS numbers" at bounding box center [271, 122] width 57 height 12
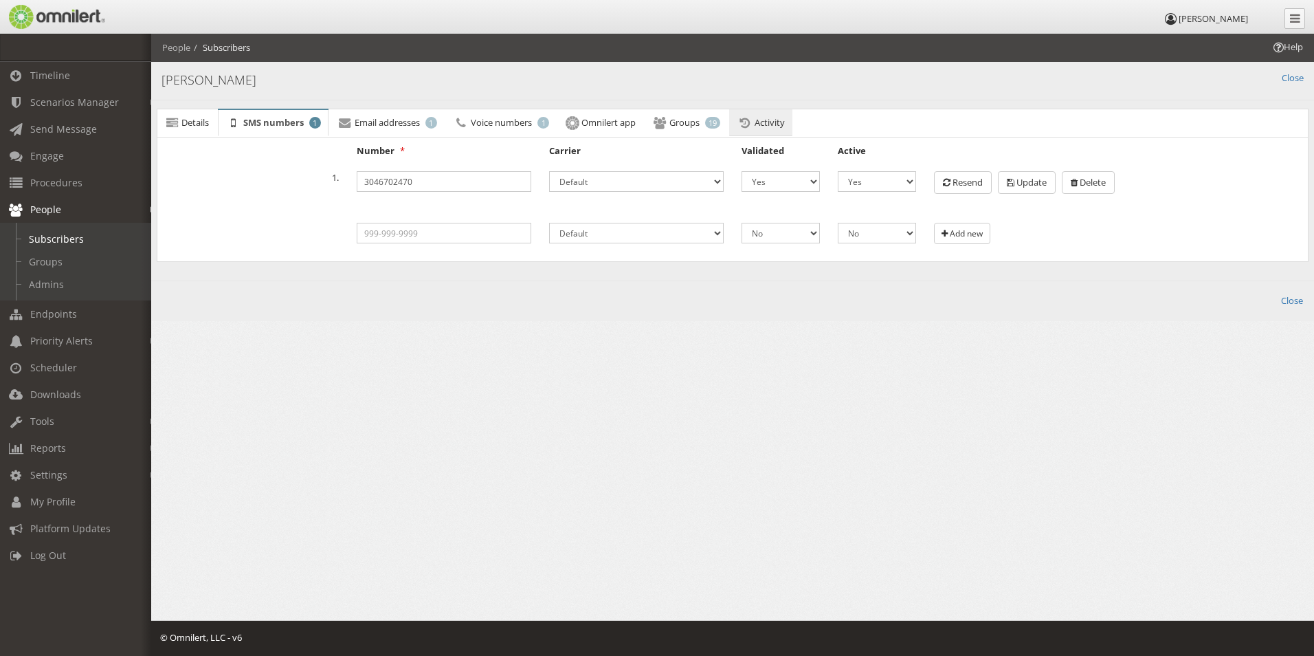
click at [771, 122] on span "Activity" at bounding box center [770, 122] width 30 height 12
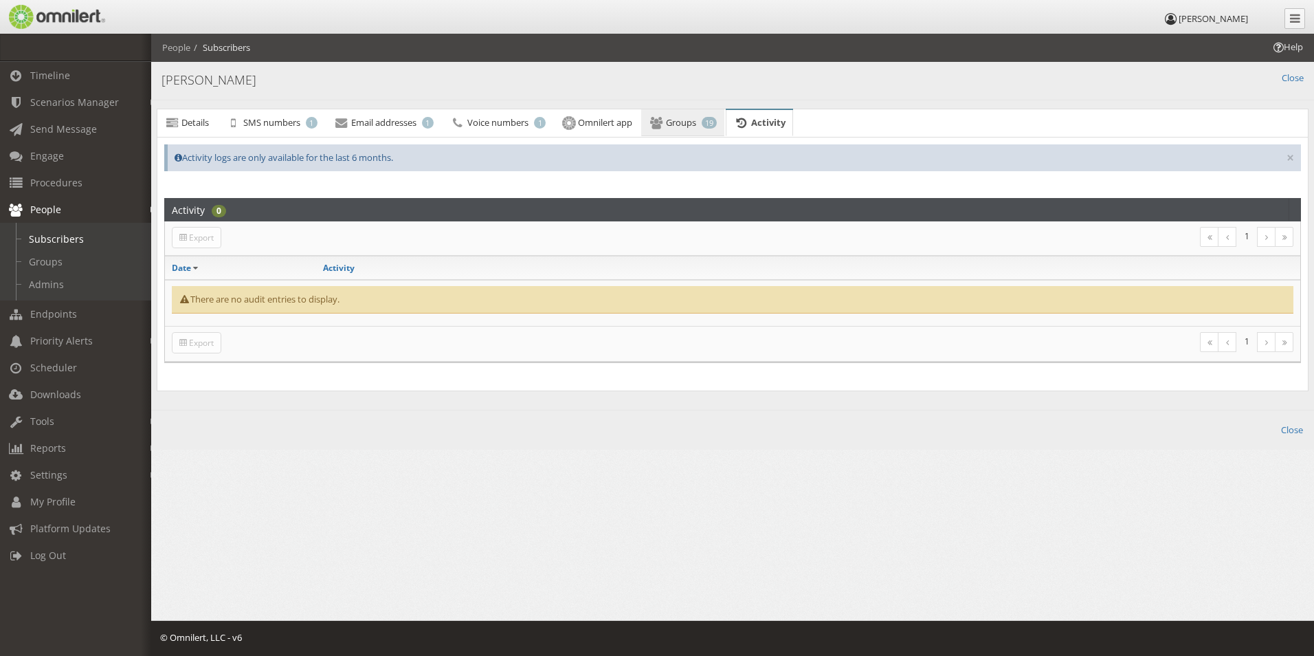
click at [696, 120] on span "Groups" at bounding box center [681, 122] width 30 height 12
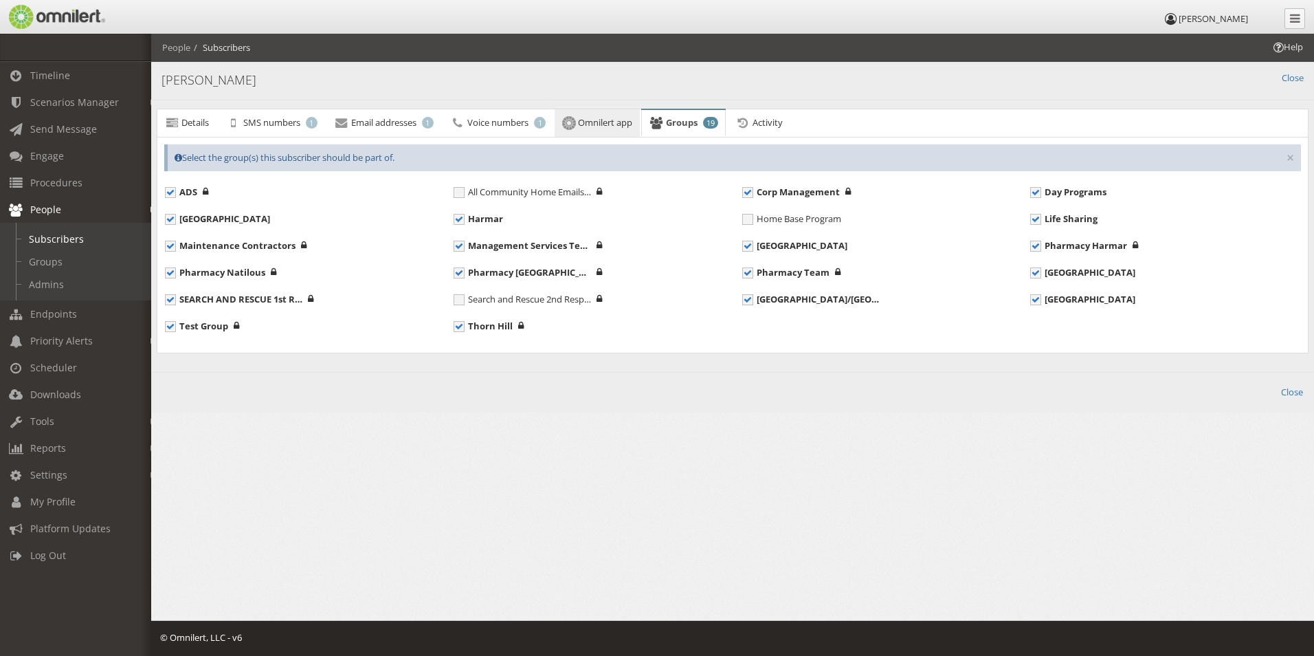
click at [617, 120] on span "Omnilert app" at bounding box center [605, 122] width 54 height 12
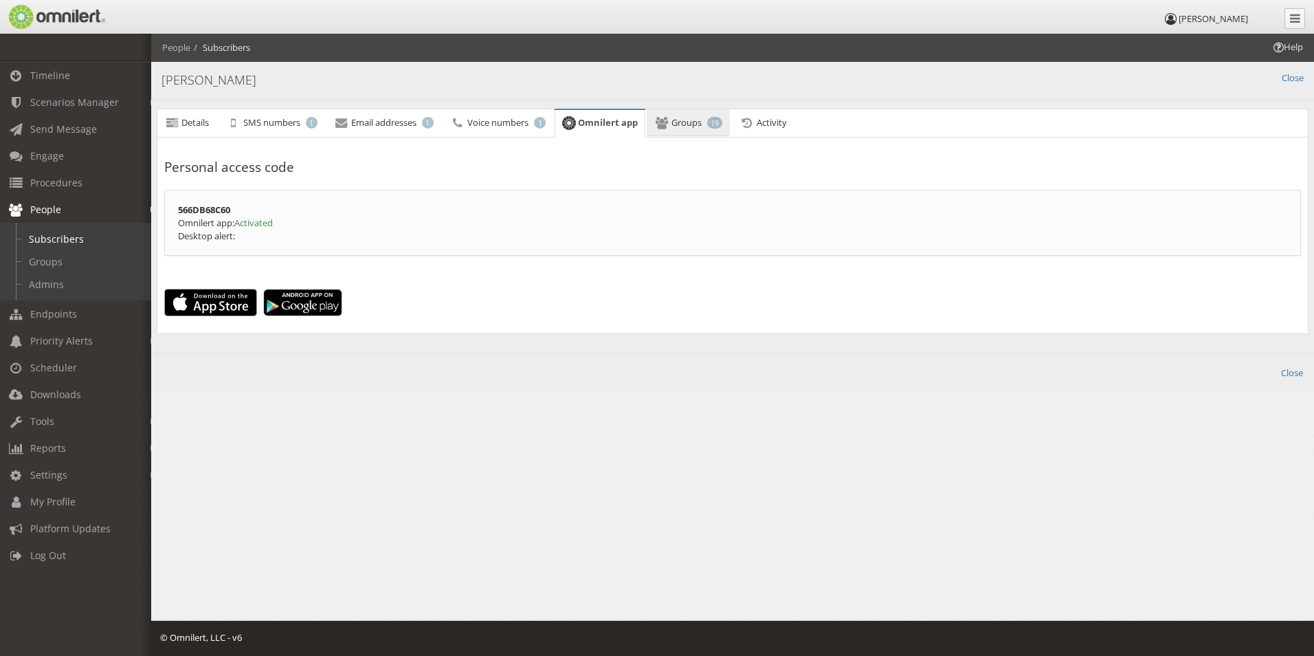
click at [698, 118] on span "Groups" at bounding box center [687, 122] width 30 height 12
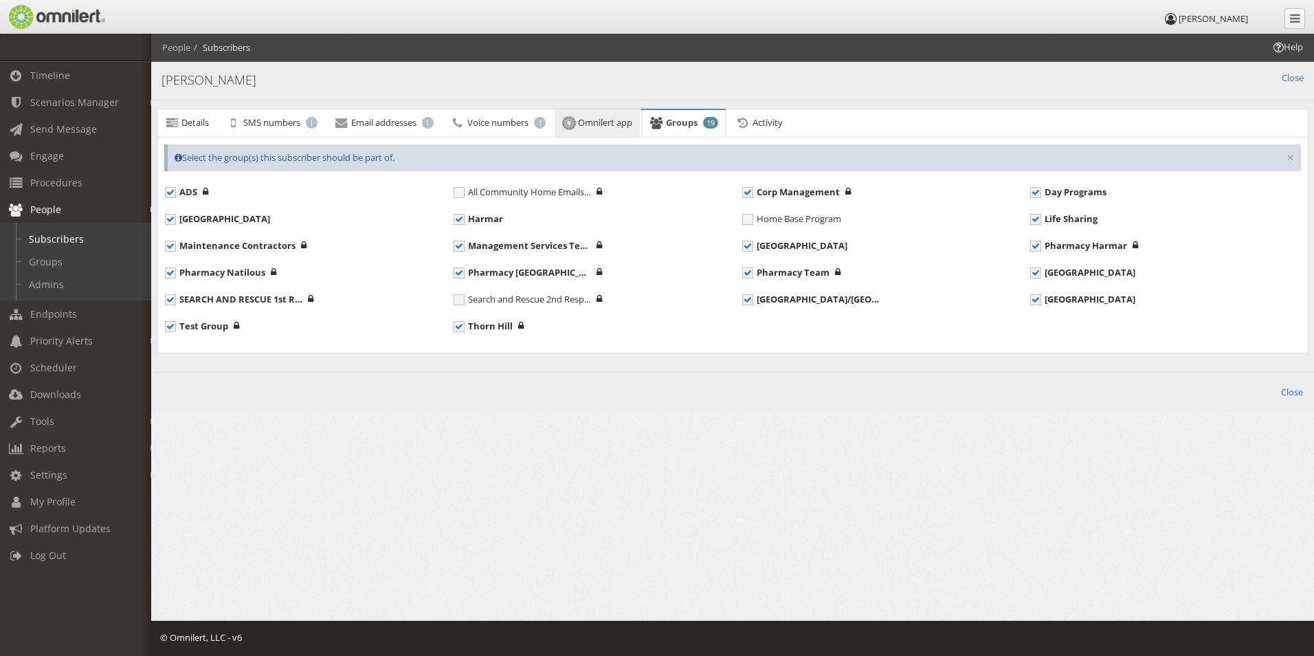
click at [595, 122] on span "Omnilert app" at bounding box center [605, 122] width 54 height 12
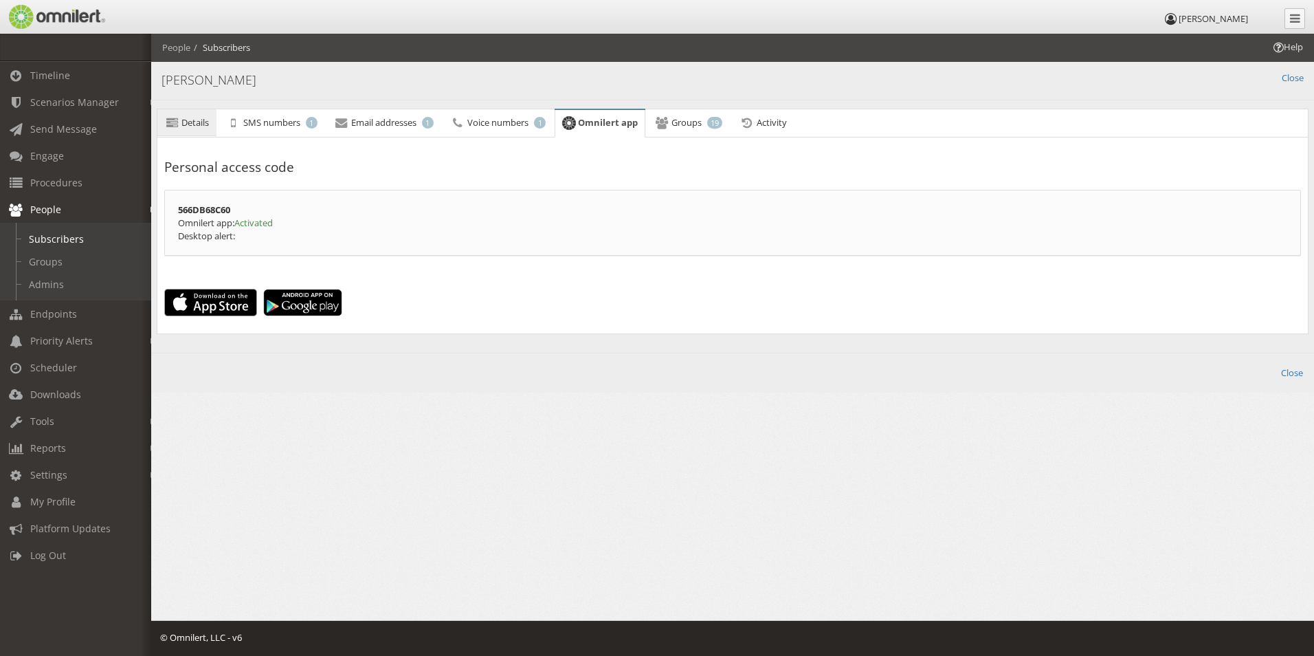
click at [180, 124] on link "Details" at bounding box center [186, 122] width 59 height 27
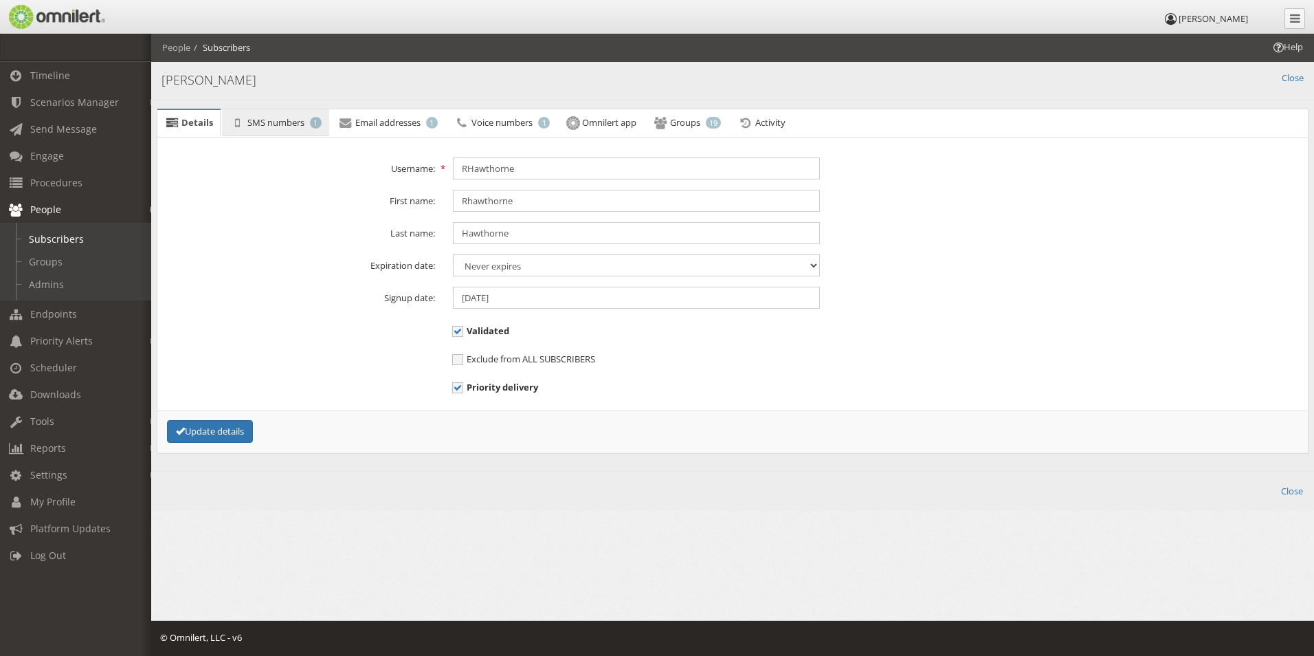
click at [295, 120] on span "SMS numbers" at bounding box center [275, 122] width 57 height 12
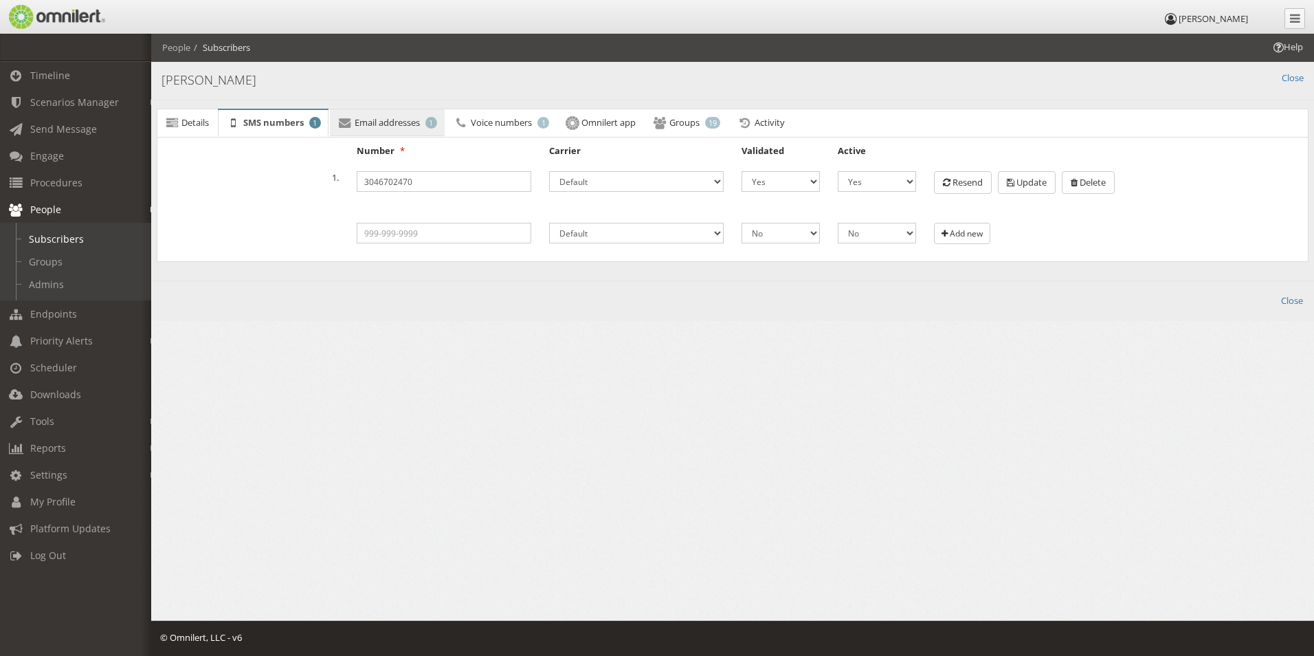
click at [362, 121] on span "Email addresses" at bounding box center [387, 122] width 65 height 12
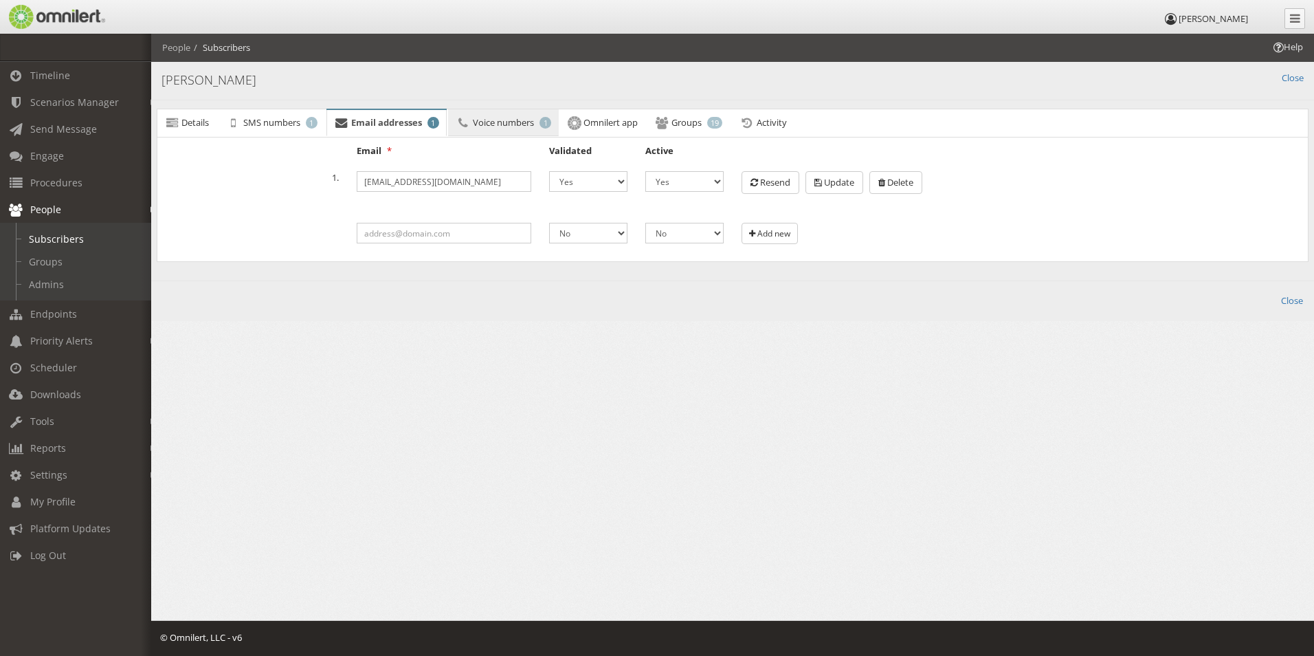
click at [476, 121] on link "Voice numbers 1" at bounding box center [503, 122] width 111 height 27
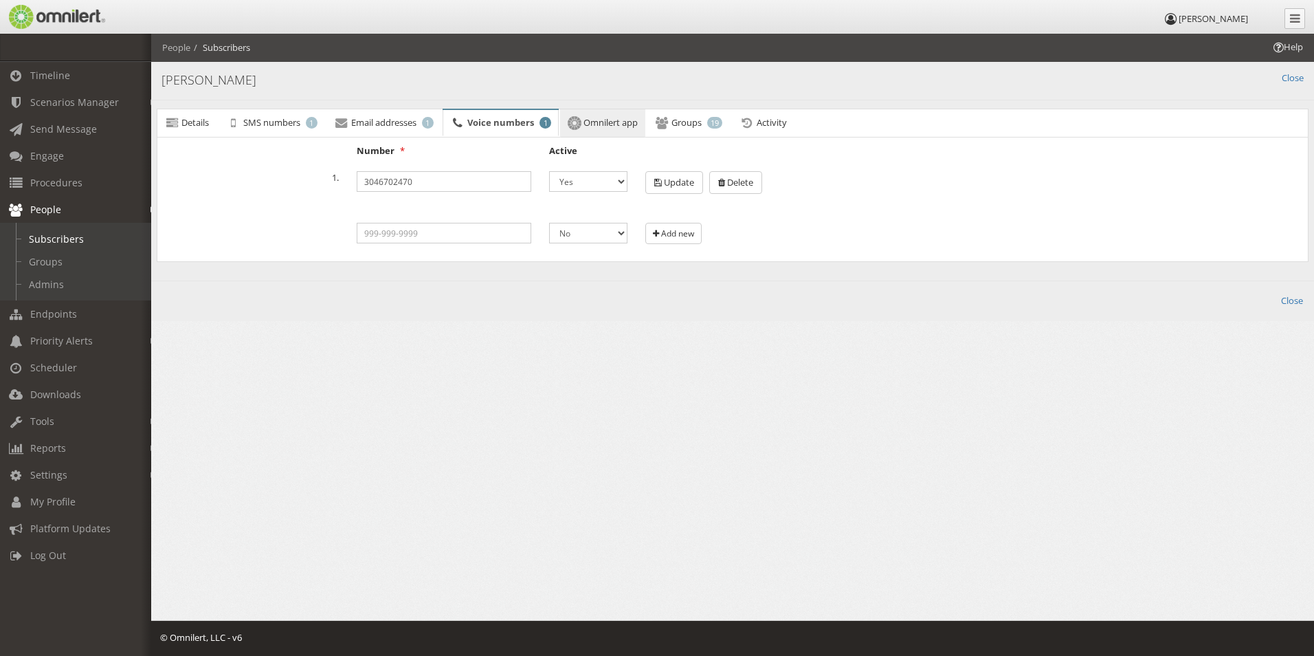
click at [589, 126] on span "Omnilert app" at bounding box center [611, 122] width 54 height 12
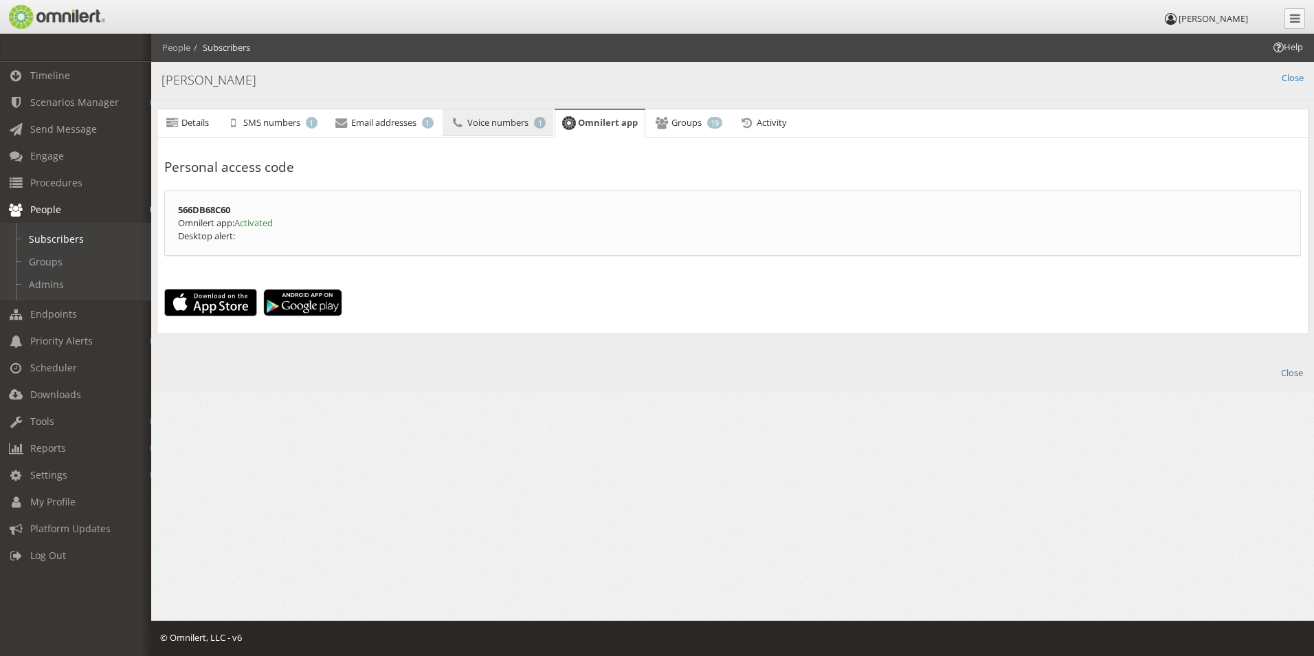
click at [503, 125] on span "Voice numbers" at bounding box center [497, 122] width 61 height 12
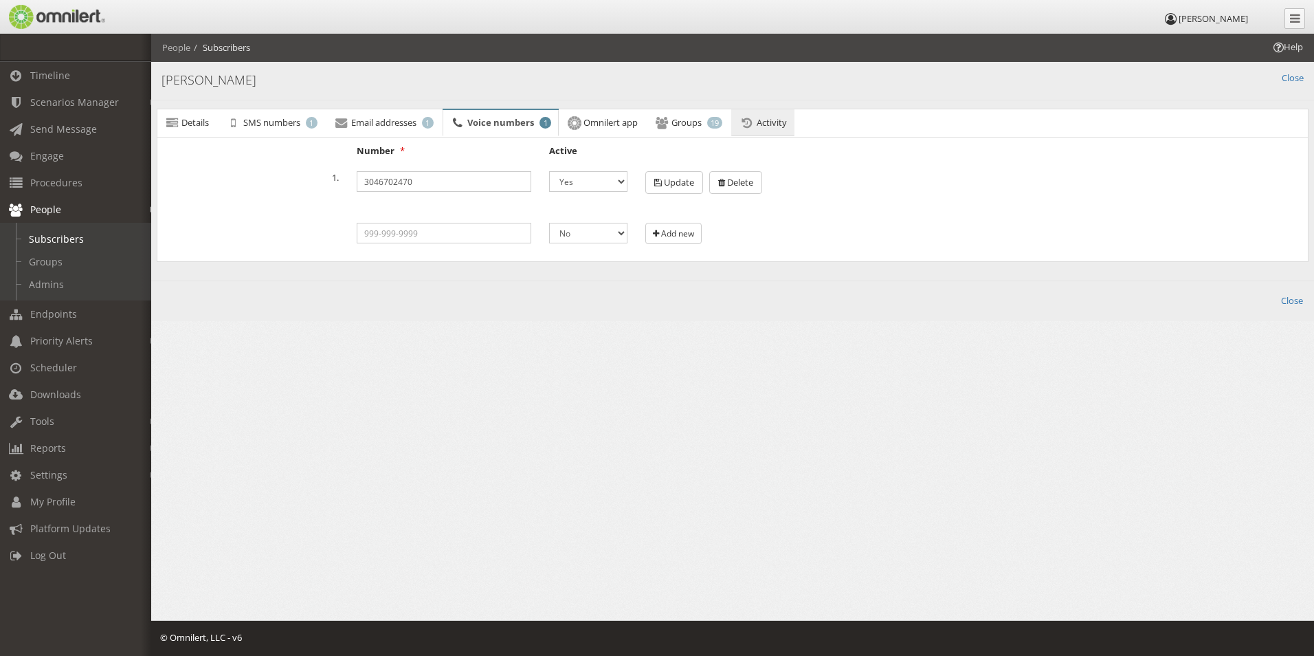
click at [754, 124] on icon at bounding box center [746, 122] width 15 height 9
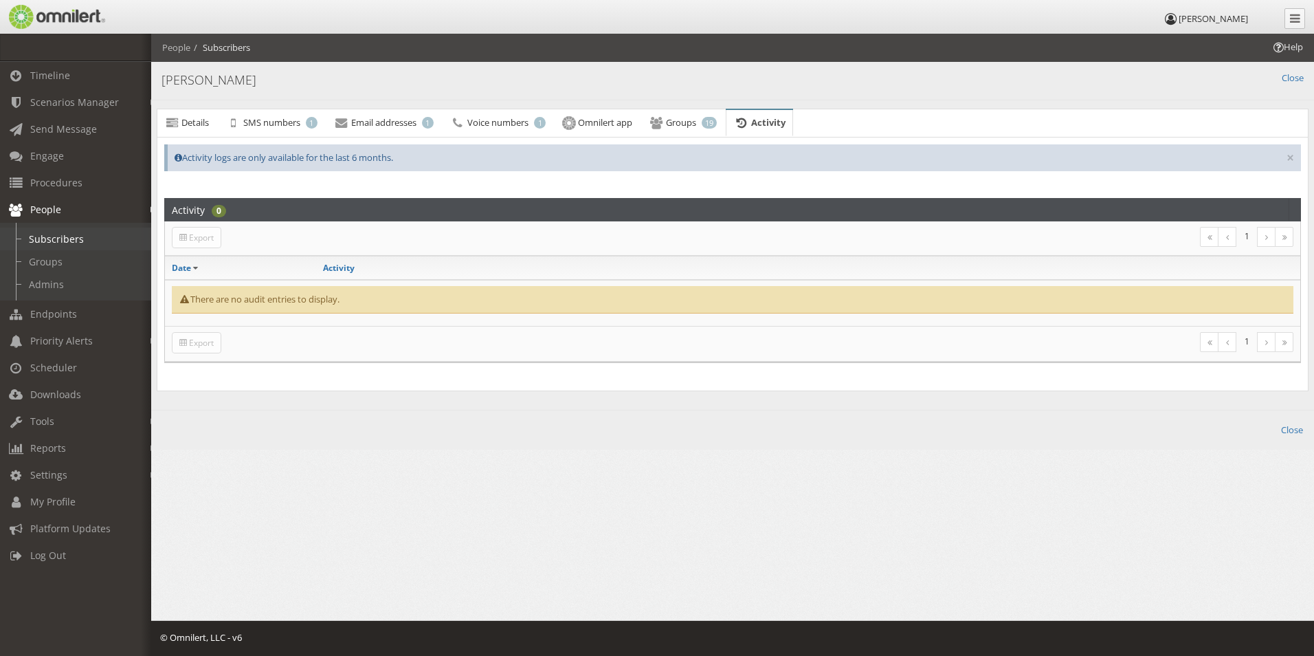
click at [64, 237] on link "Subscribers" at bounding box center [82, 239] width 164 height 23
click at [43, 259] on link "Groups" at bounding box center [82, 261] width 164 height 23
select select
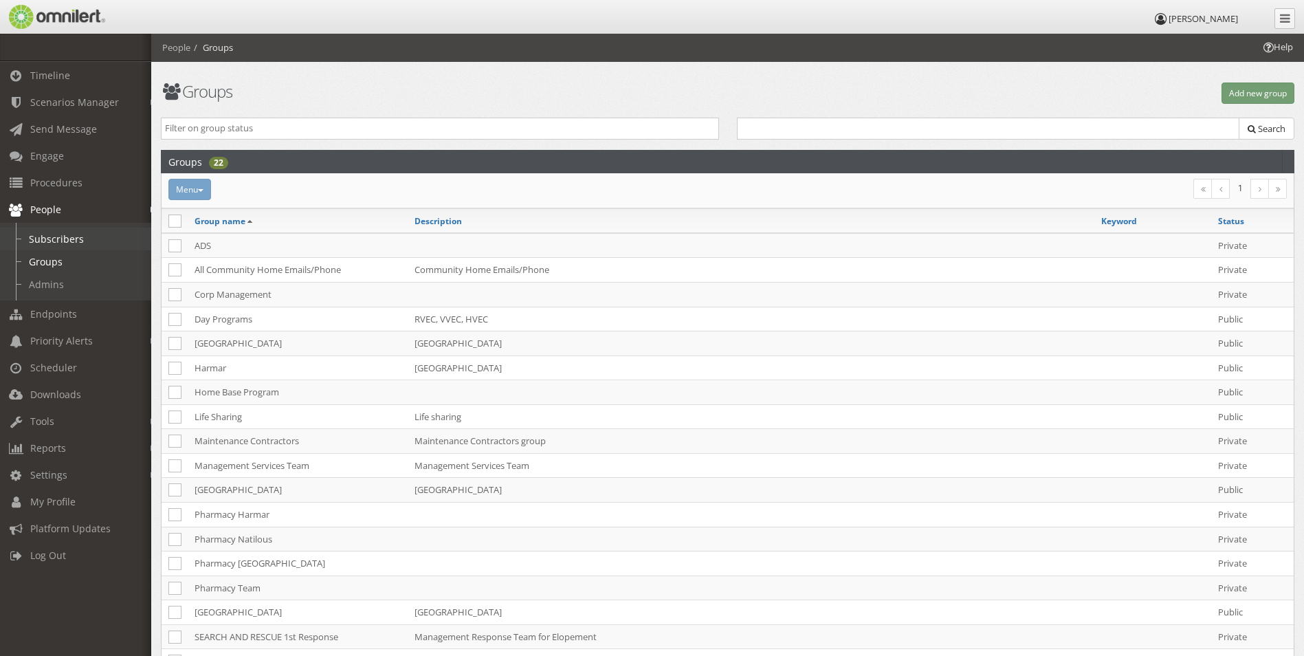
click at [47, 237] on link "Subscribers" at bounding box center [82, 239] width 164 height 23
select select
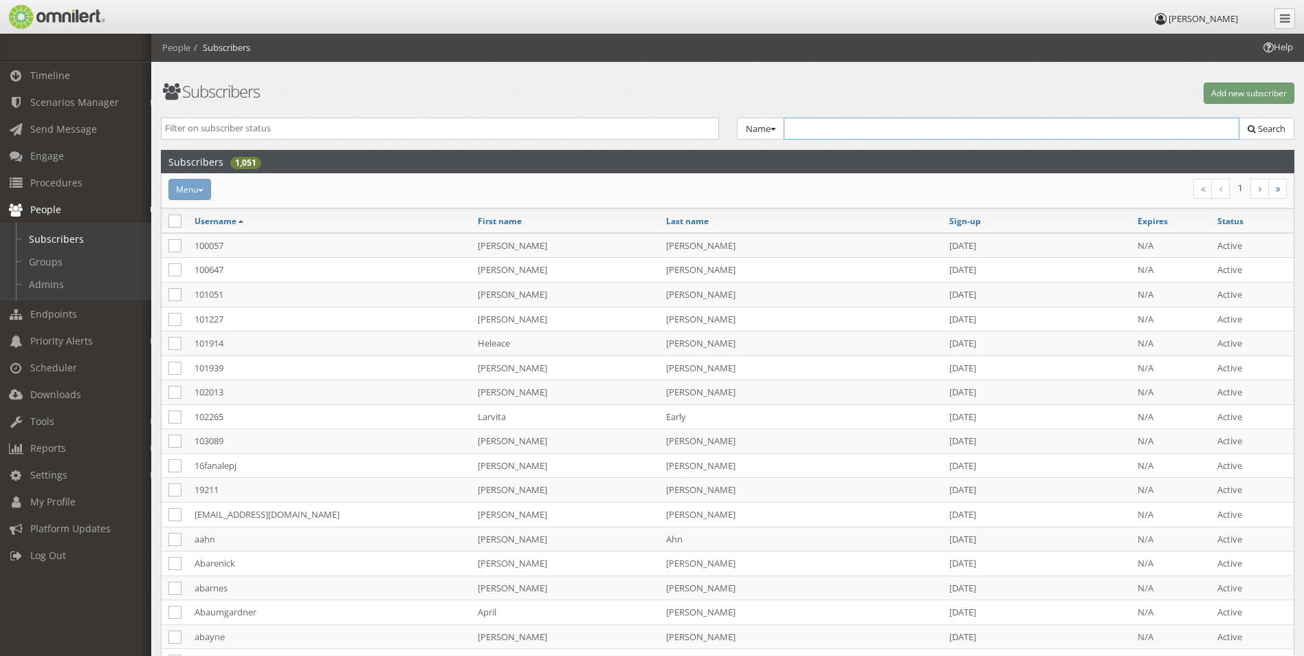
click at [839, 132] on input "text" at bounding box center [1012, 129] width 456 height 22
click at [767, 129] on div "Name Group Email Name SMS Voice TTY Tags Select Group... ADS [P] All Community …" at bounding box center [1016, 129] width 558 height 23
type input "rhaw"
click at [1262, 122] on span "Search" at bounding box center [1271, 128] width 27 height 12
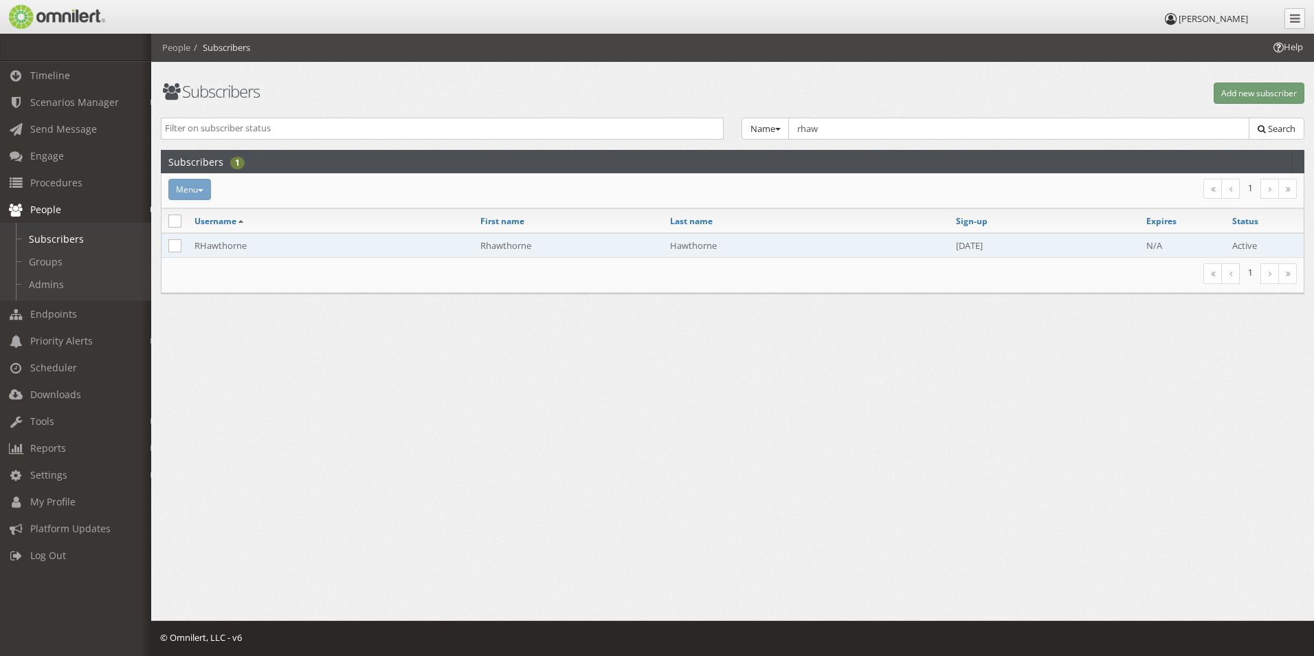
click at [654, 241] on td "Rhawthorne" at bounding box center [569, 245] width 190 height 25
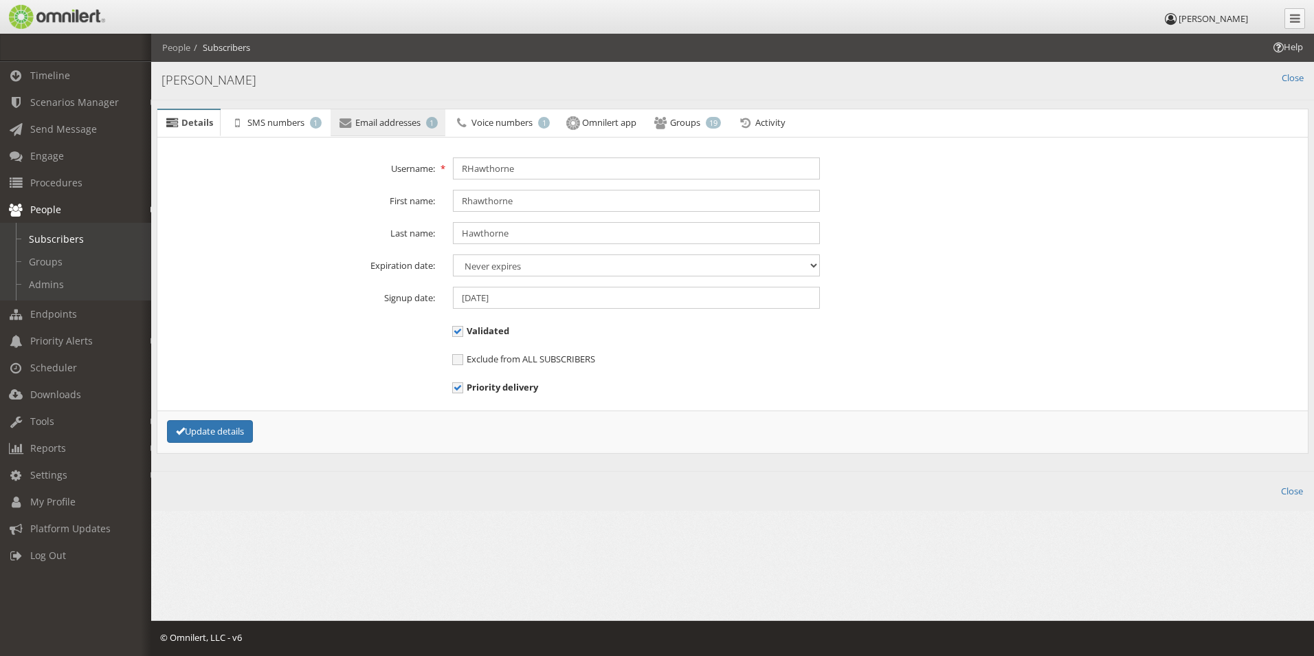
click at [377, 118] on span "Email addresses" at bounding box center [387, 122] width 65 height 12
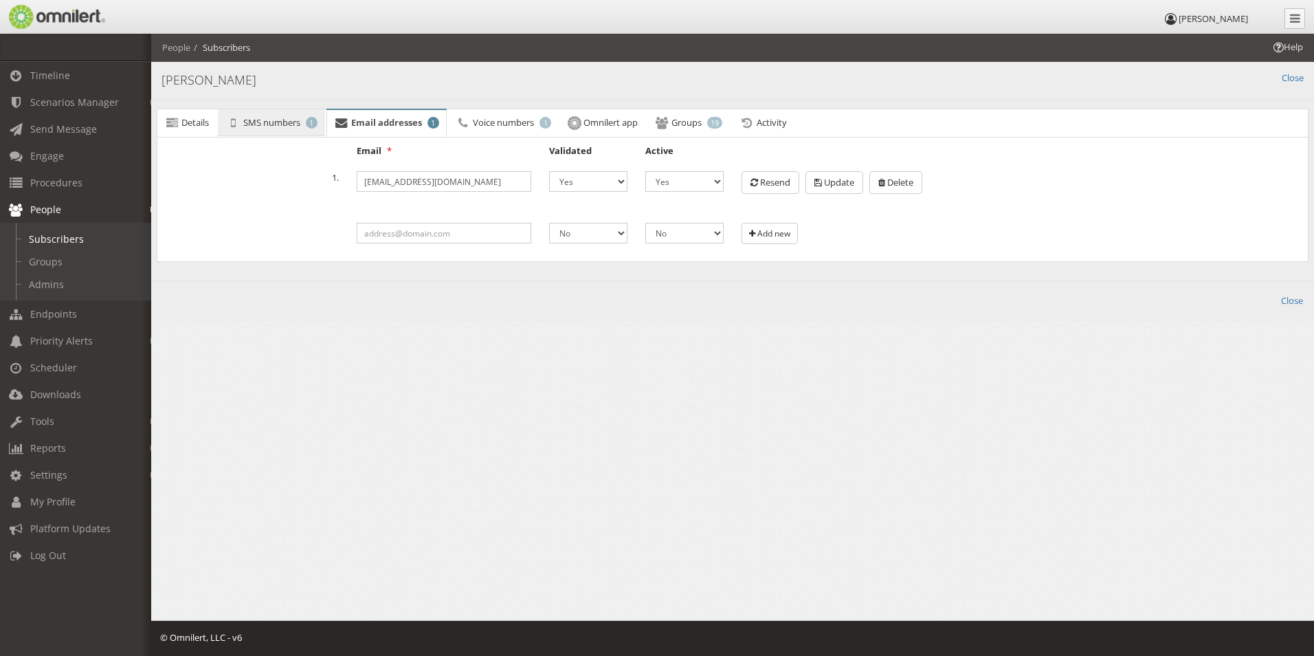
click at [283, 121] on span "SMS numbers" at bounding box center [271, 122] width 57 height 12
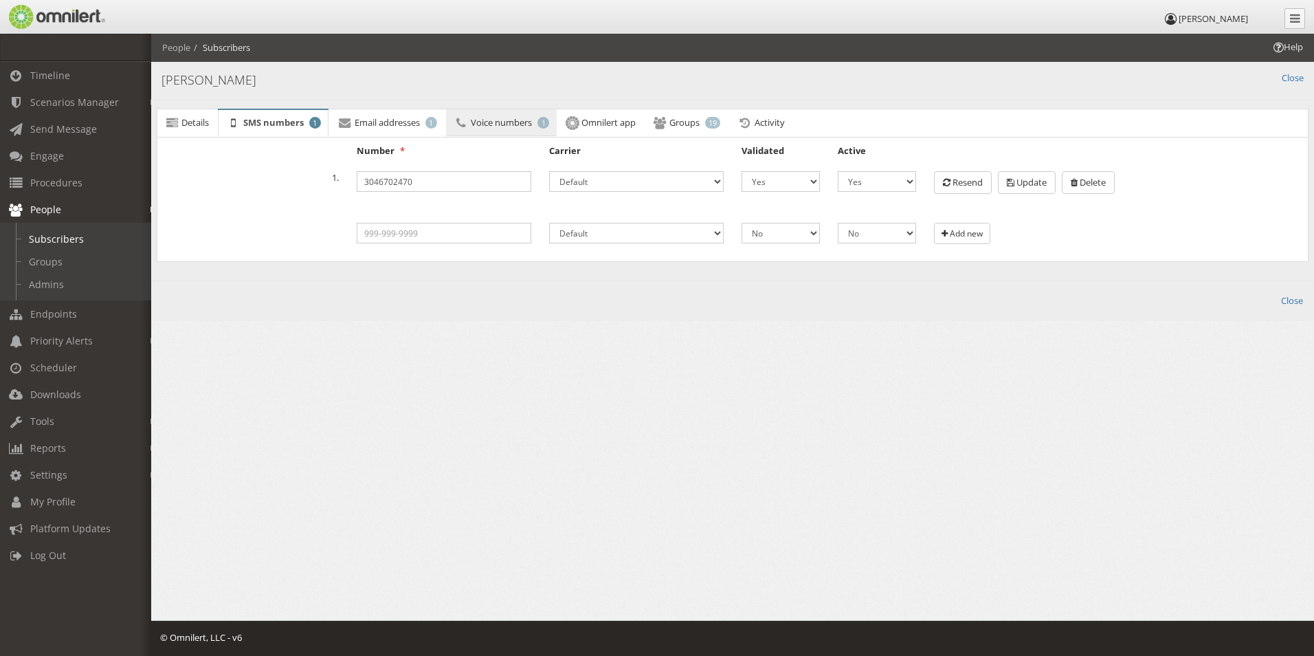
click at [525, 118] on span "Voice numbers" at bounding box center [501, 122] width 61 height 12
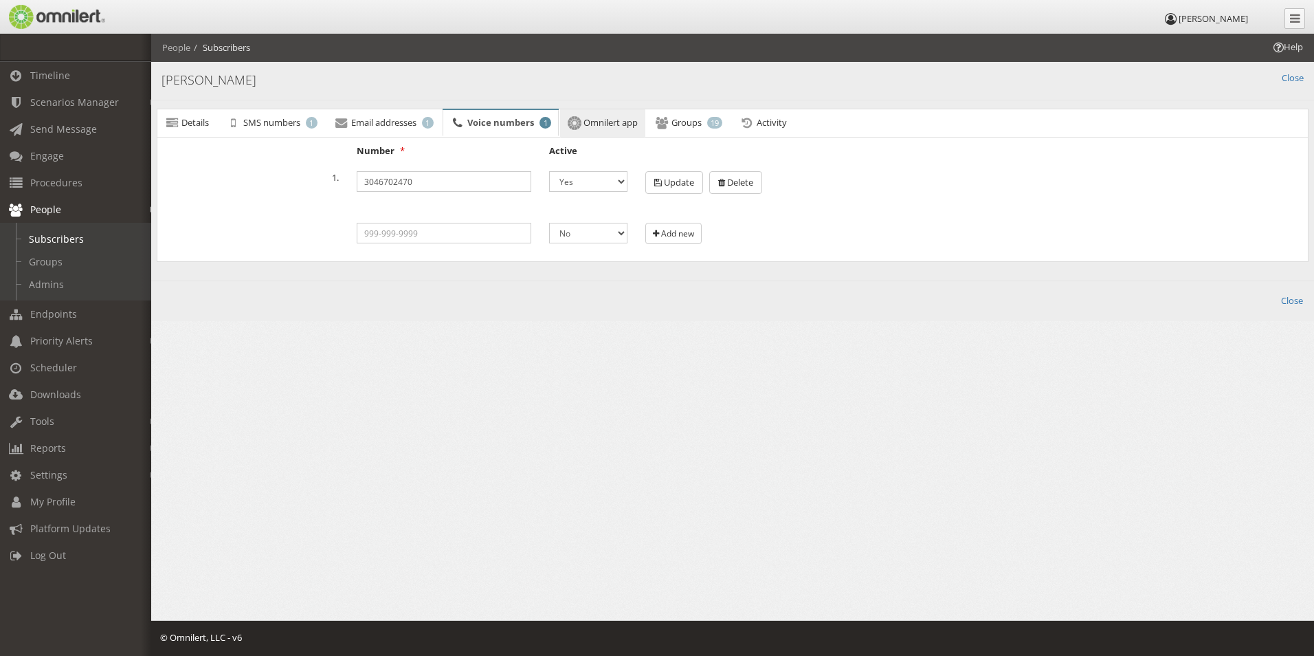
click at [610, 121] on span "Omnilert app" at bounding box center [611, 122] width 54 height 12
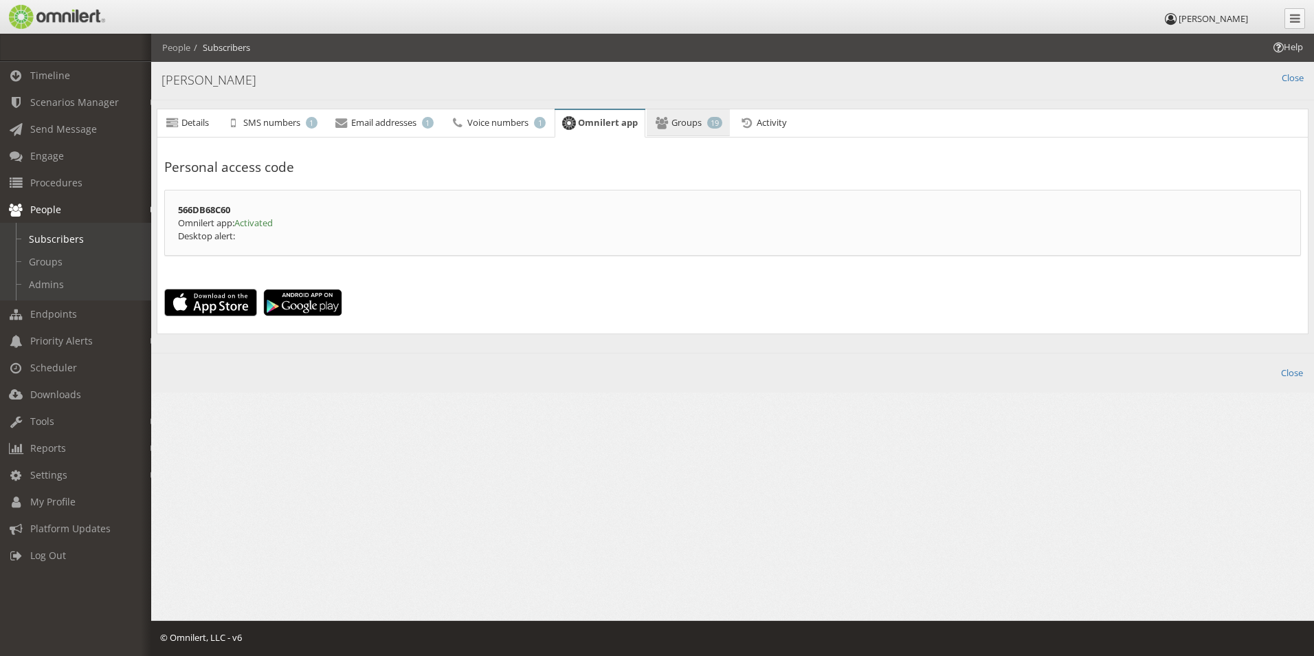
click at [680, 121] on span "Groups" at bounding box center [687, 122] width 30 height 12
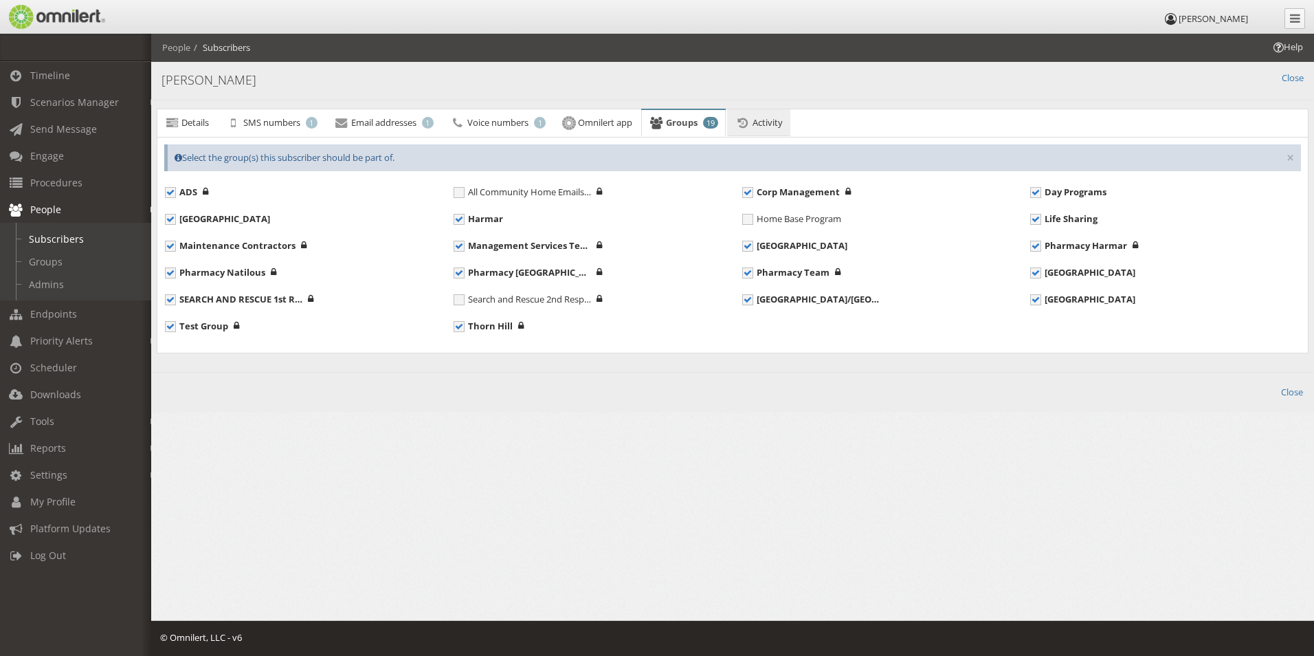
click at [750, 118] on icon at bounding box center [742, 122] width 15 height 9
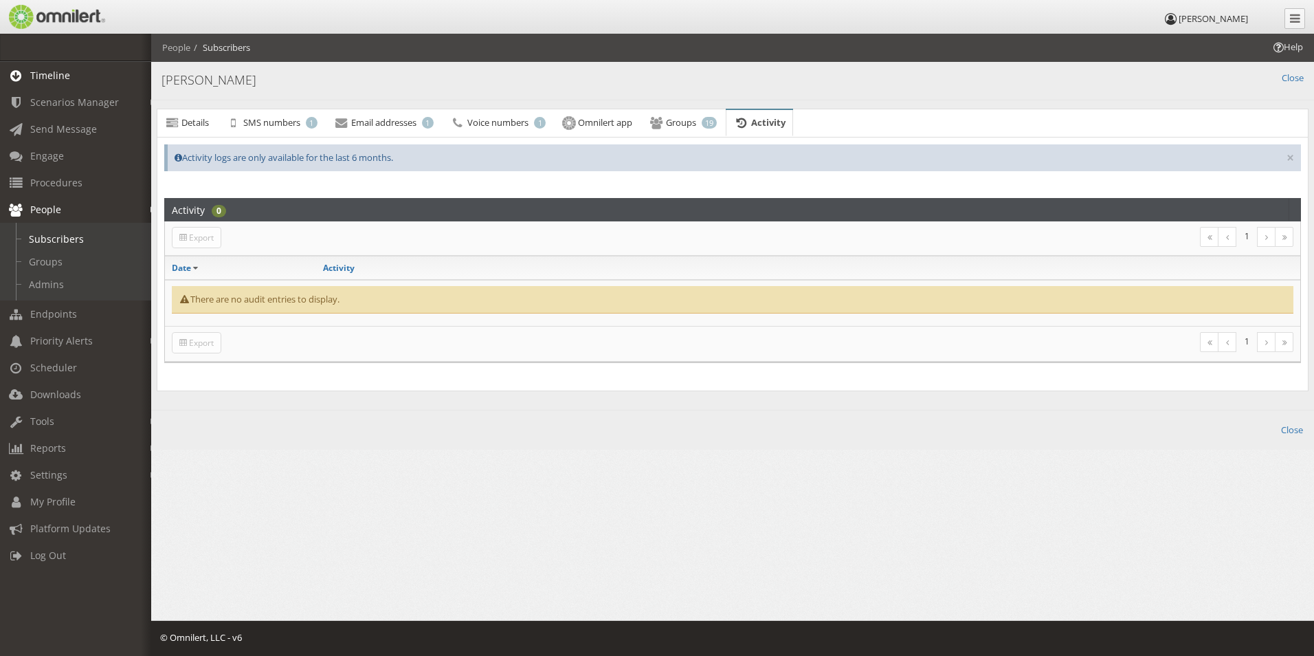
click at [59, 76] on span "Timeline" at bounding box center [50, 75] width 40 height 13
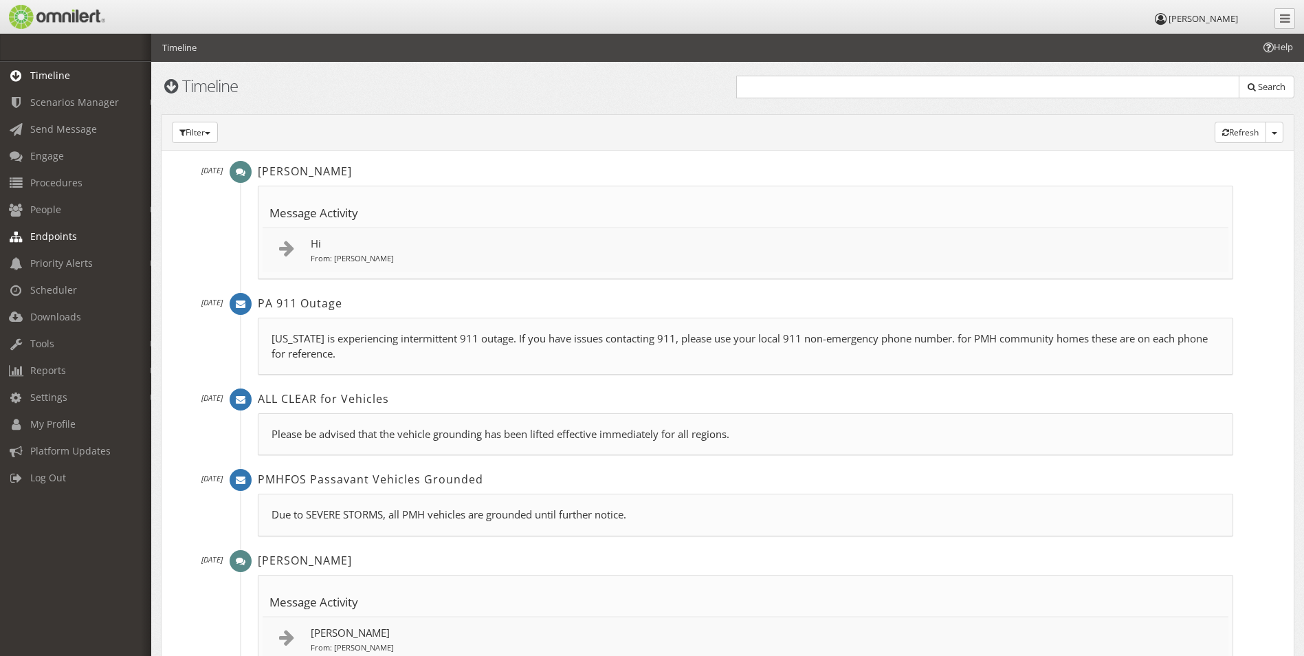
click at [56, 238] on span "Endpoints" at bounding box center [53, 236] width 47 height 13
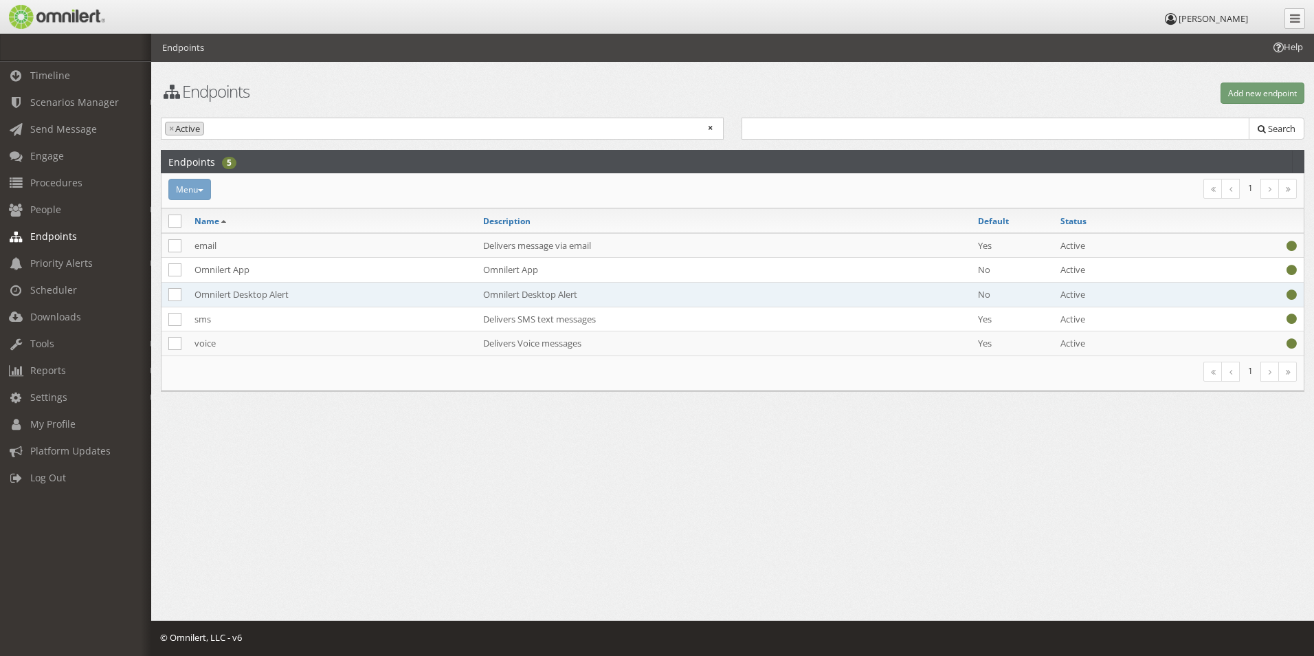
click at [296, 292] on td "Omnilert Desktop Alert" at bounding box center [332, 294] width 289 height 25
click at [297, 293] on td "Omnilert Desktop Alert" at bounding box center [332, 294] width 289 height 25
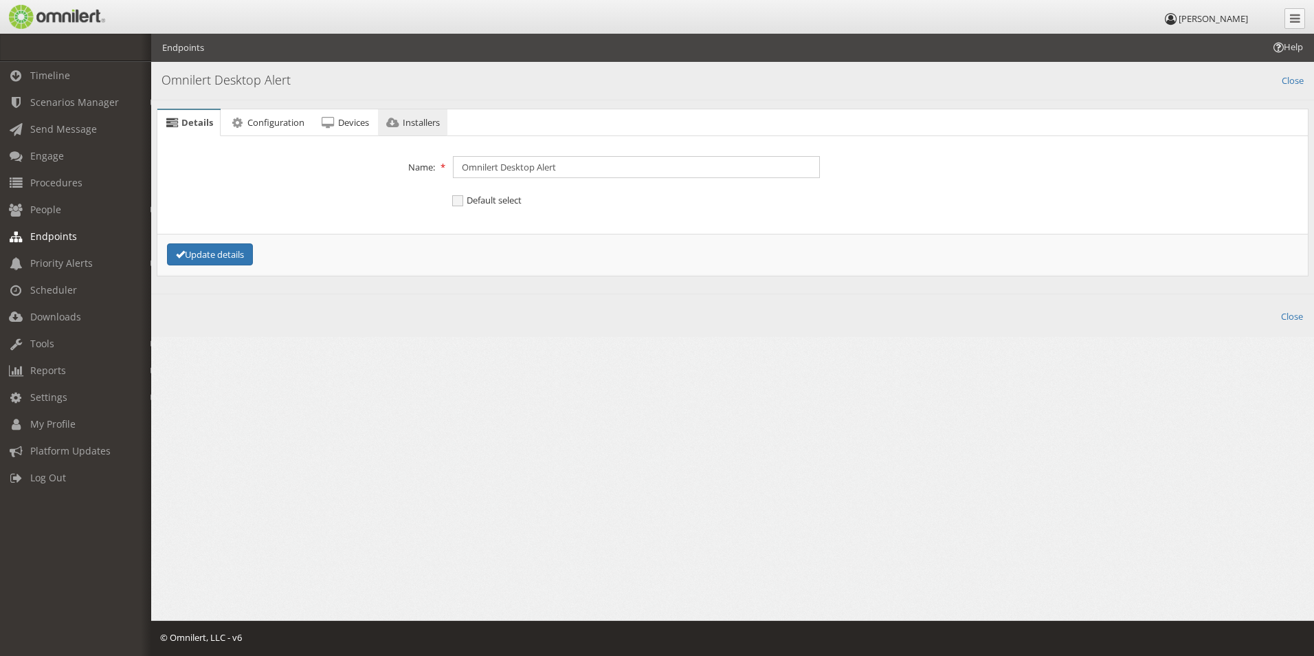
click at [412, 110] on link "Installers" at bounding box center [412, 122] width 69 height 27
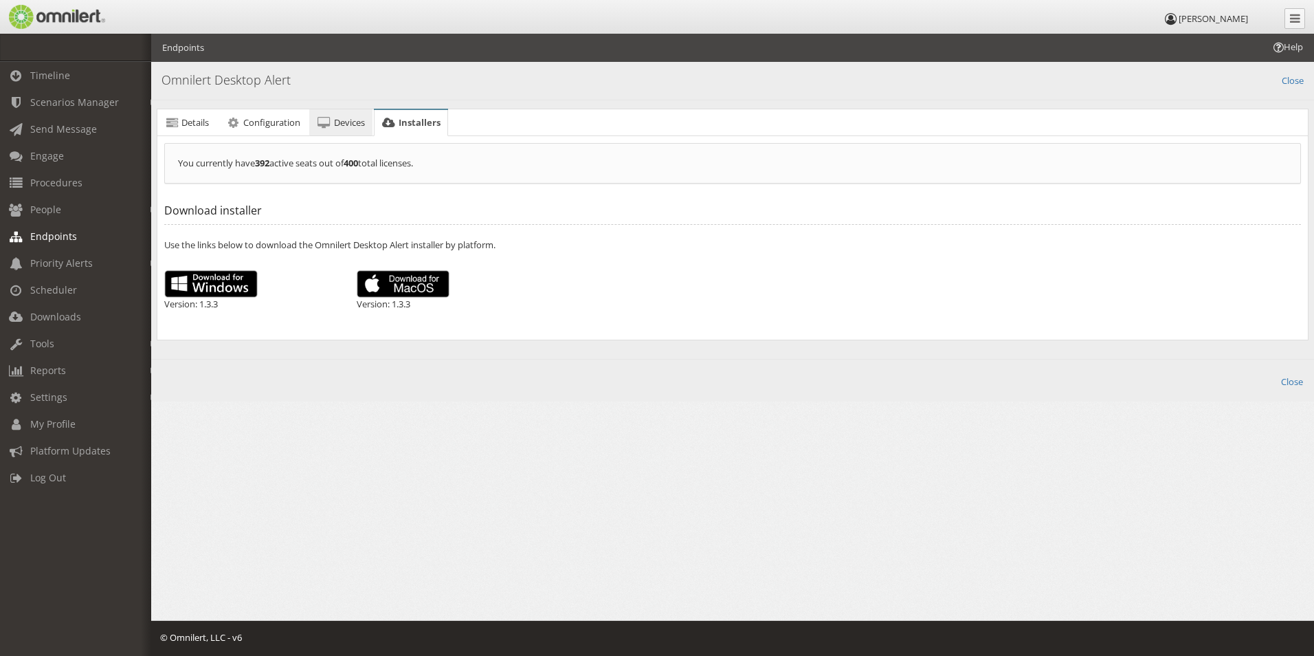
click at [359, 116] on span "Devices" at bounding box center [349, 122] width 31 height 12
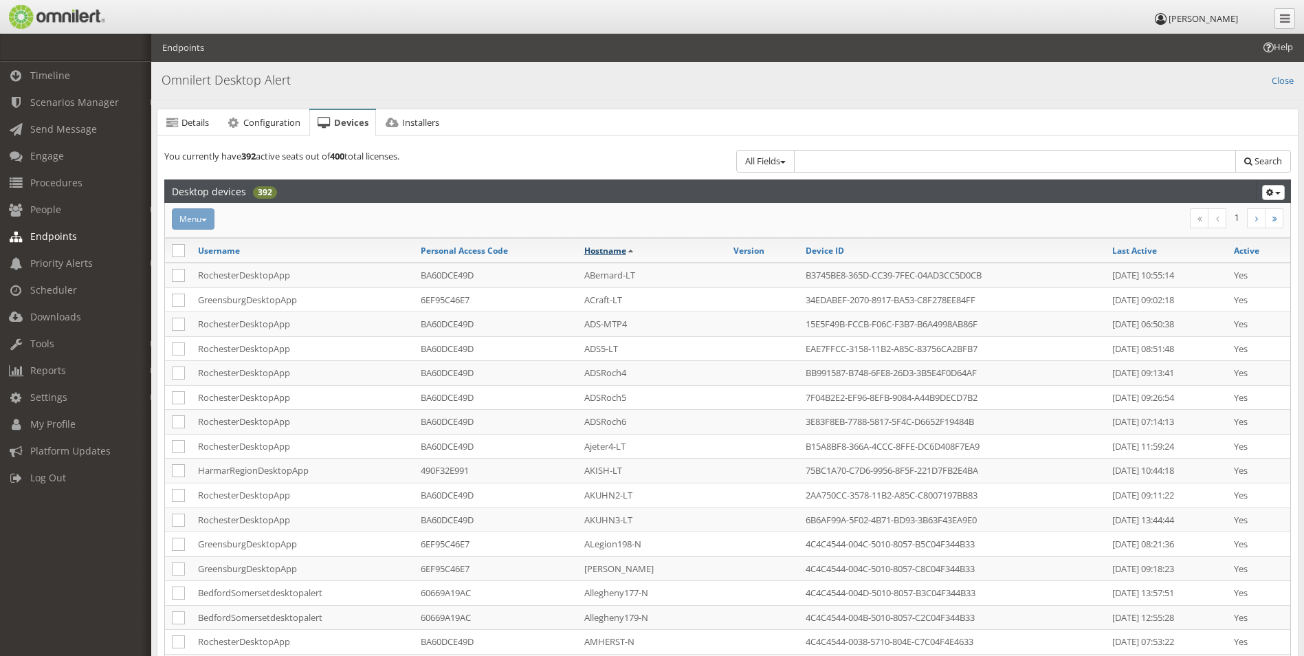
click at [597, 252] on link "Hostname" at bounding box center [605, 251] width 42 height 12
click at [831, 161] on input "text" at bounding box center [1015, 161] width 443 height 23
type input "rh"
click at [1267, 161] on span "Search" at bounding box center [1268, 161] width 27 height 12
